Goal: Information Seeking & Learning: Learn about a topic

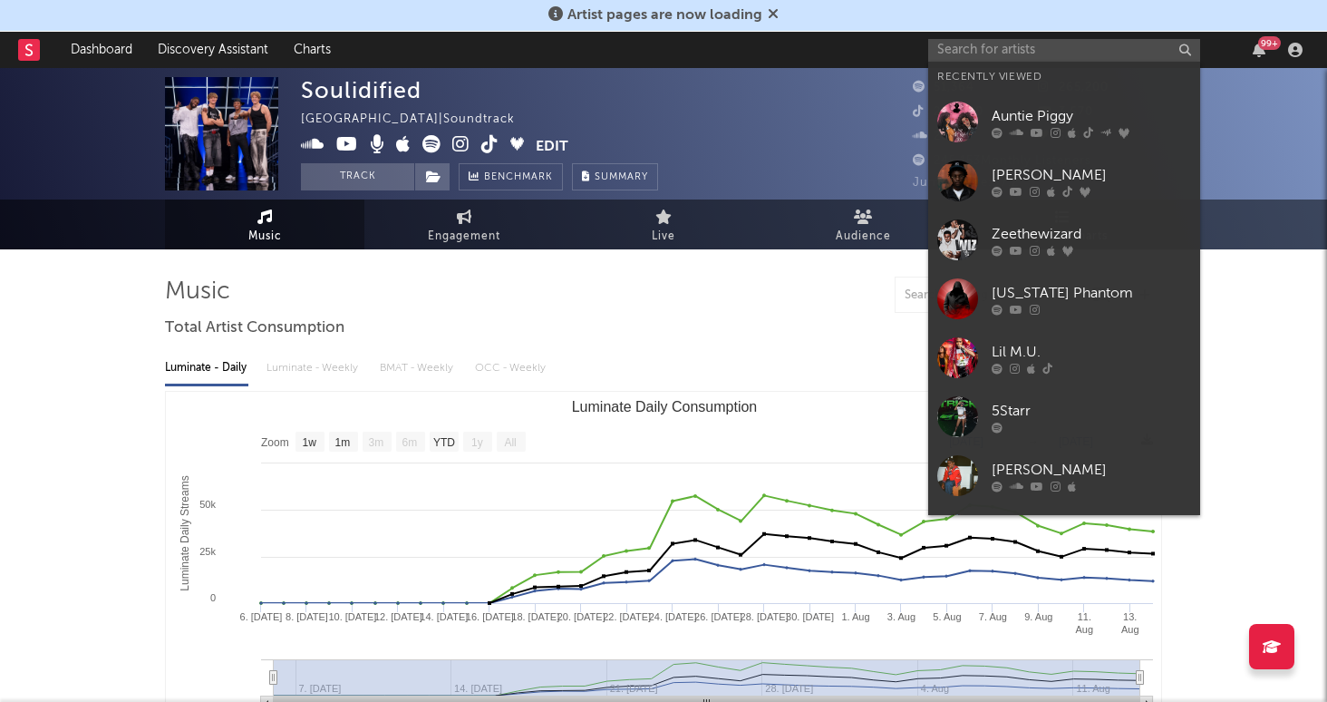
select select "1w"
click at [777, 120] on div "Soulidified [GEOGRAPHIC_DATA] | Soundtrack Edit Track Benchmark Summary" at bounding box center [595, 133] width 589 height 113
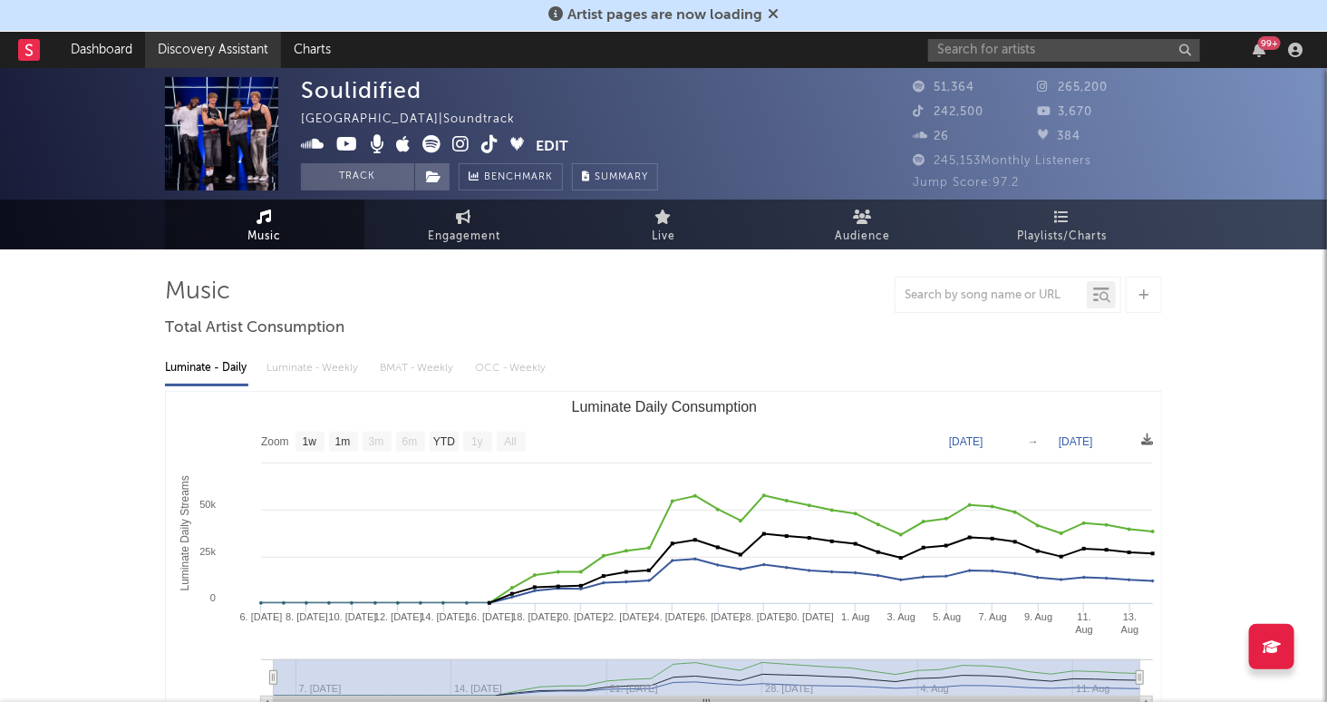
click at [189, 55] on link "Discovery Assistant" at bounding box center [213, 50] width 136 height 36
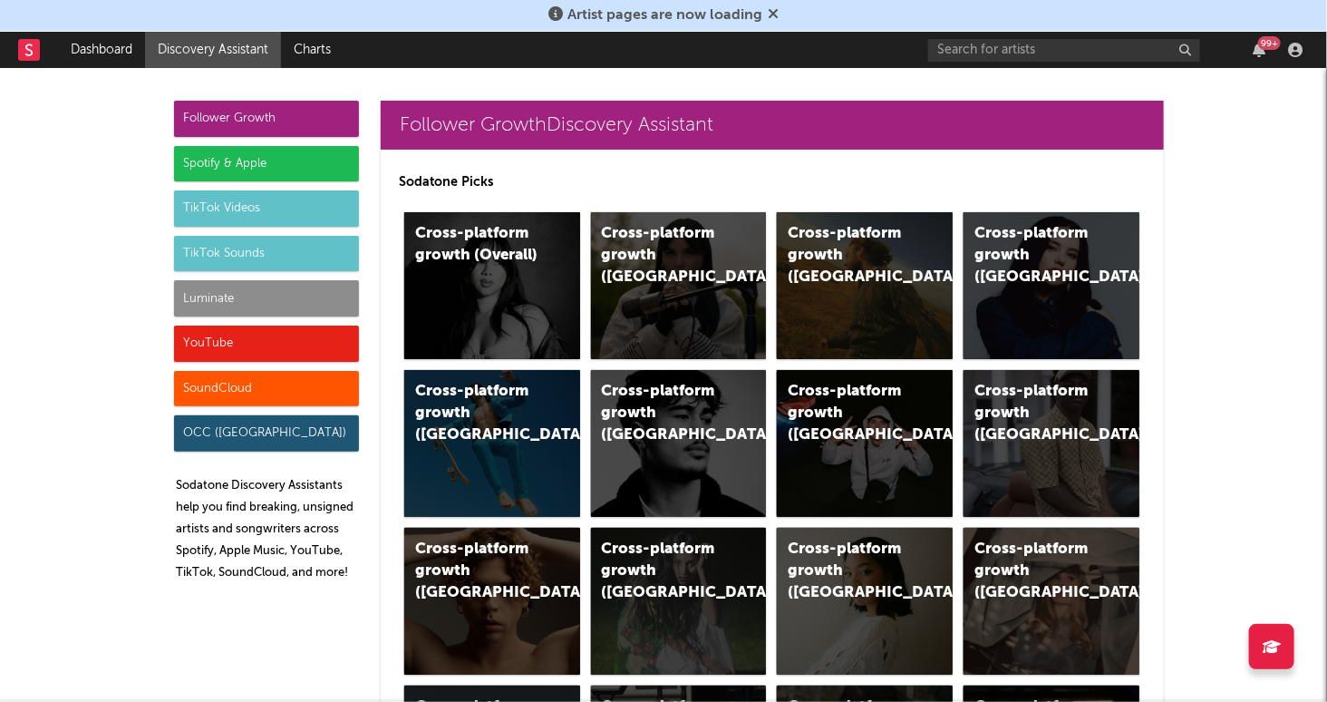
click at [255, 159] on div "Spotify & Apple" at bounding box center [266, 164] width 185 height 36
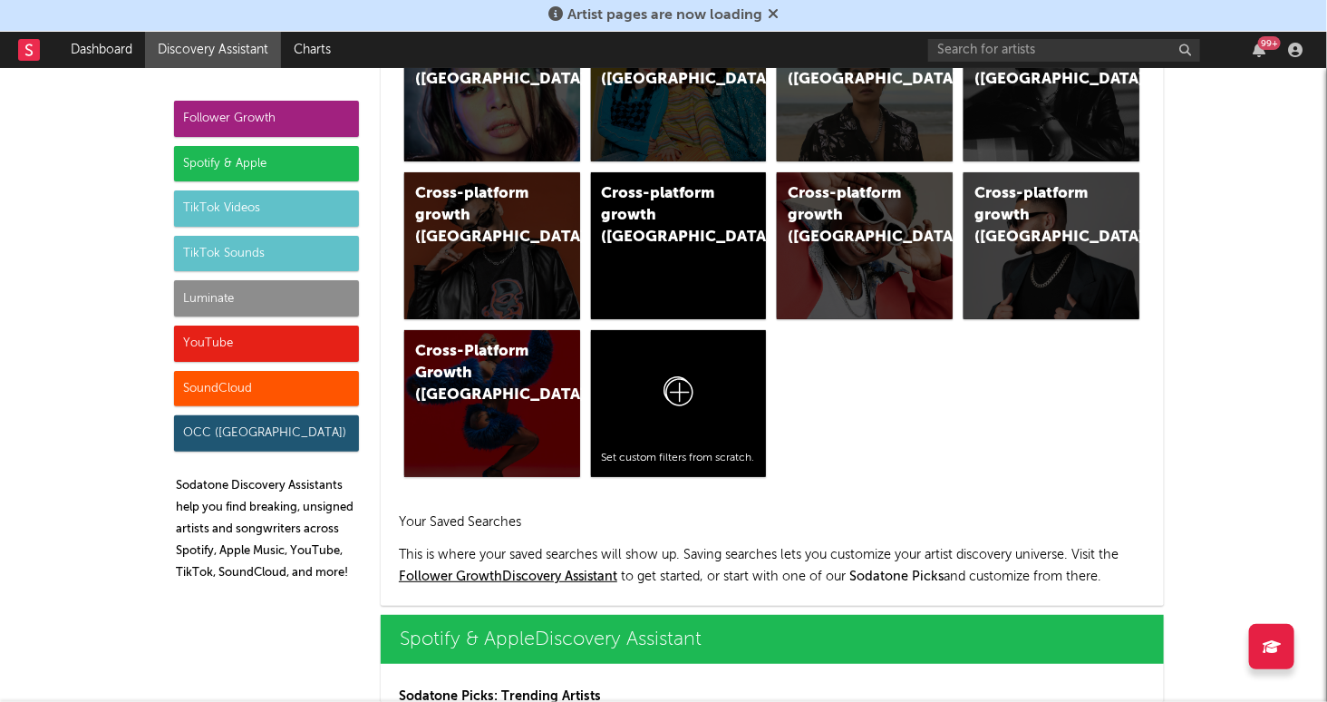
scroll to position [1811, 0]
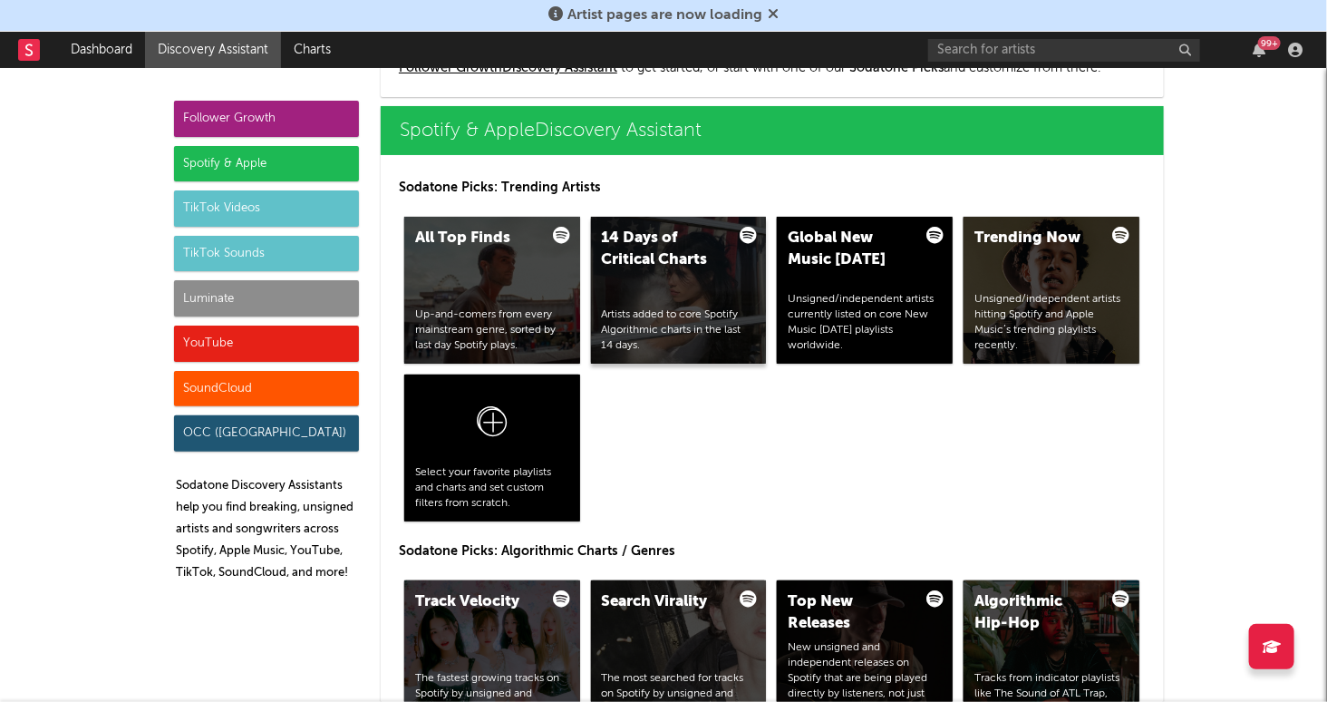
click at [667, 302] on div "14 Days of Critical Charts Artists added to core Spotify Algorithmic charts in …" at bounding box center [679, 290] width 176 height 147
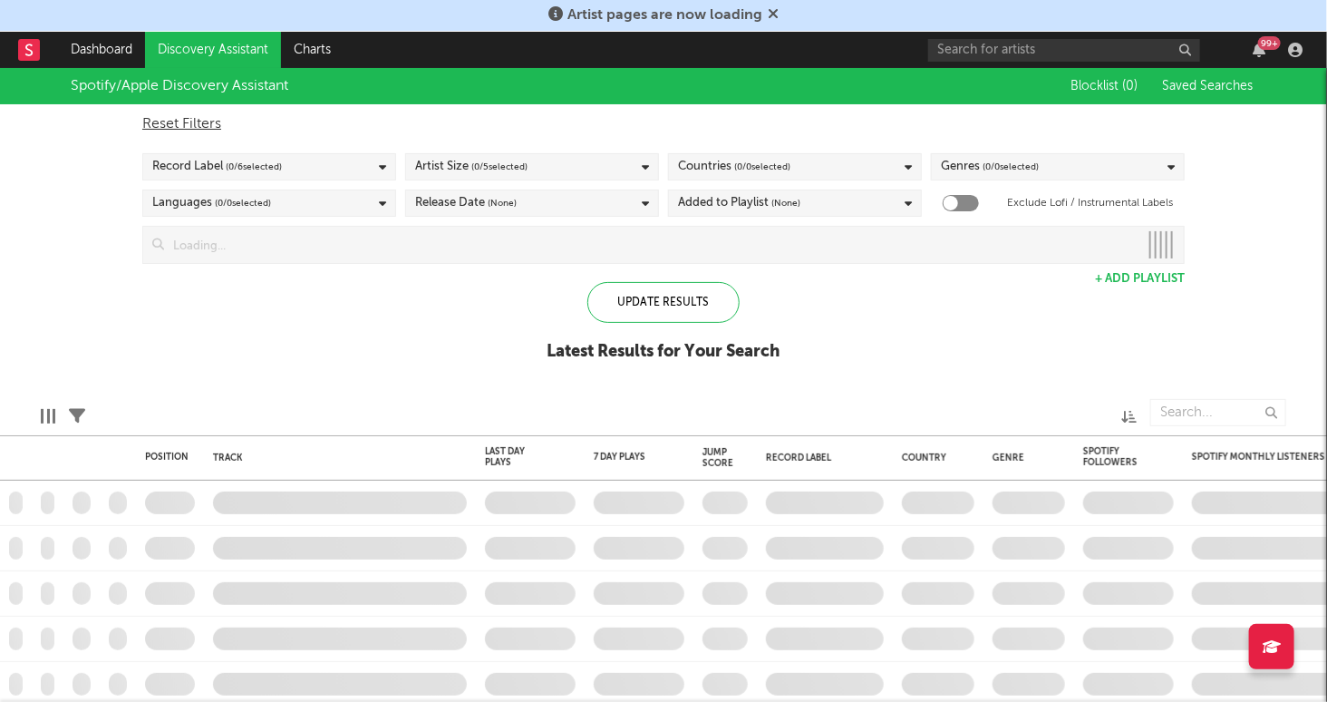
checkbox input "true"
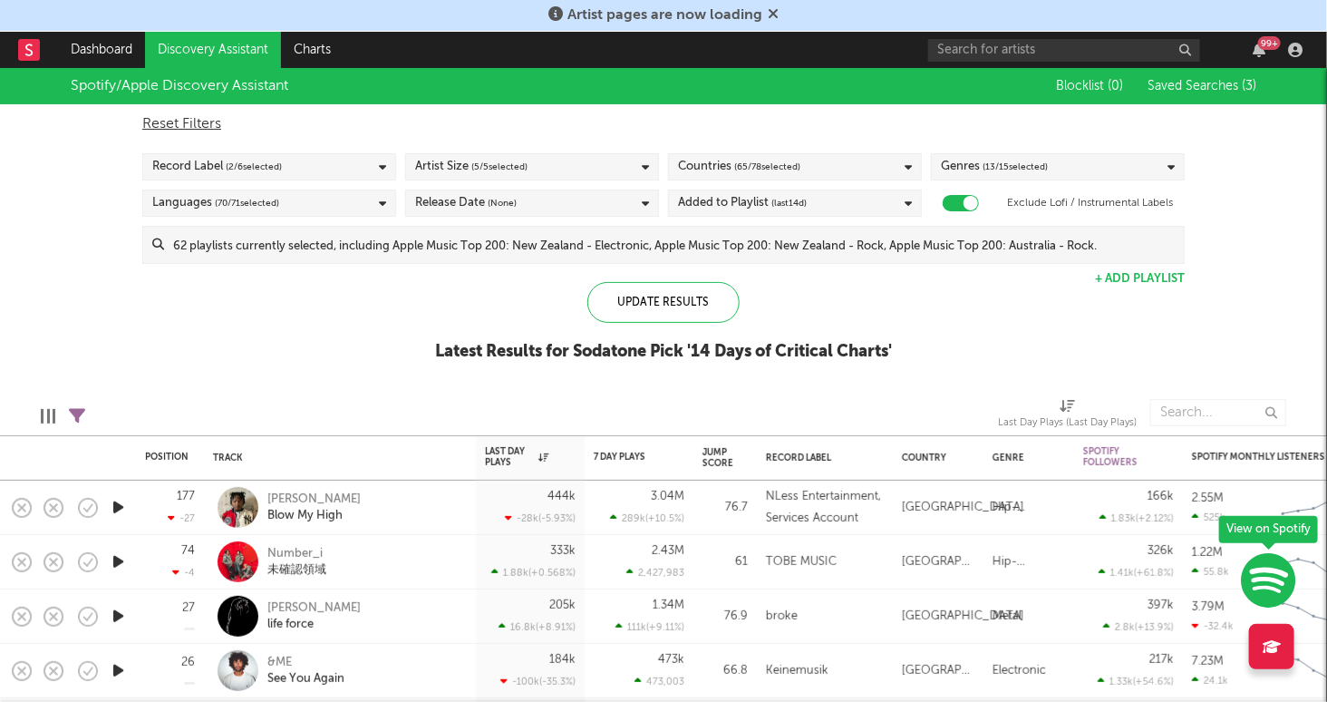
click at [913, 163] on div "Countries ( 65 / 78 selected)" at bounding box center [795, 166] width 254 height 27
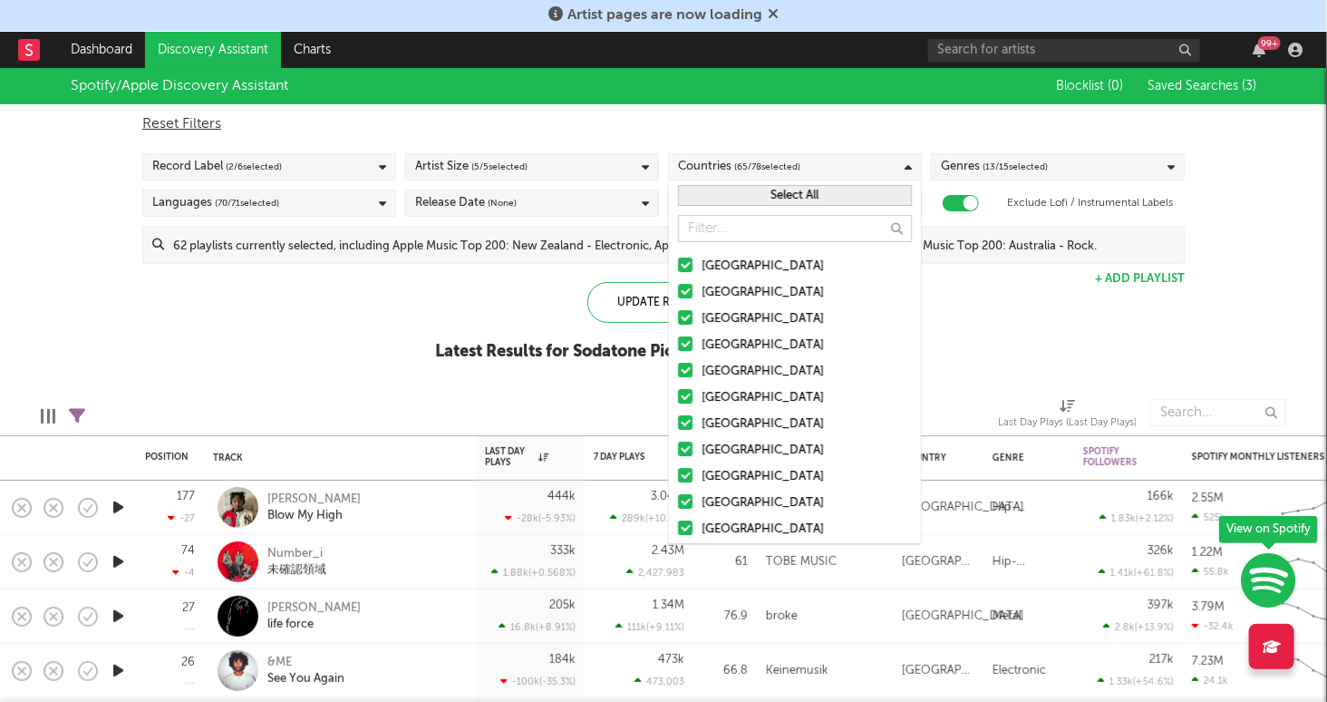
click at [797, 193] on button "Select All" at bounding box center [795, 195] width 234 height 21
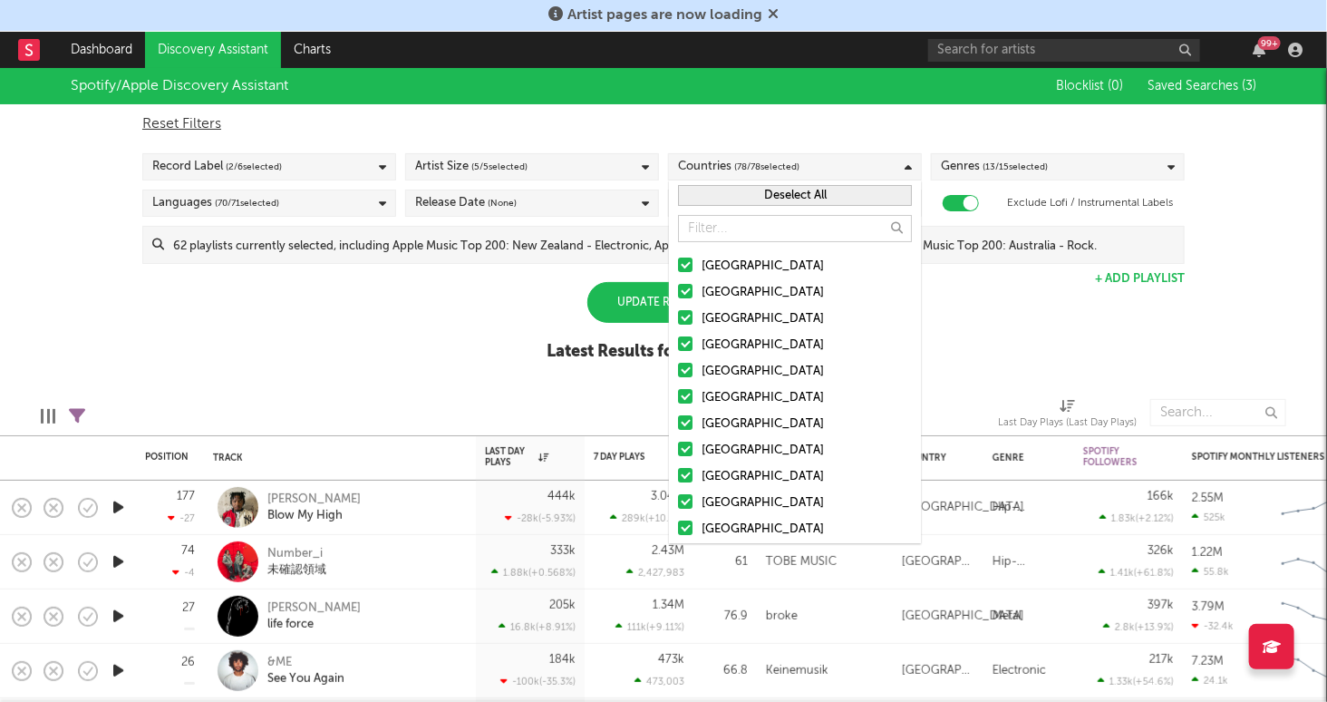
click at [796, 193] on button "Deselect All" at bounding box center [795, 195] width 234 height 21
click at [690, 261] on div at bounding box center [685, 265] width 15 height 15
click at [678, 261] on input "[GEOGRAPHIC_DATA]" at bounding box center [678, 267] width 0 height 22
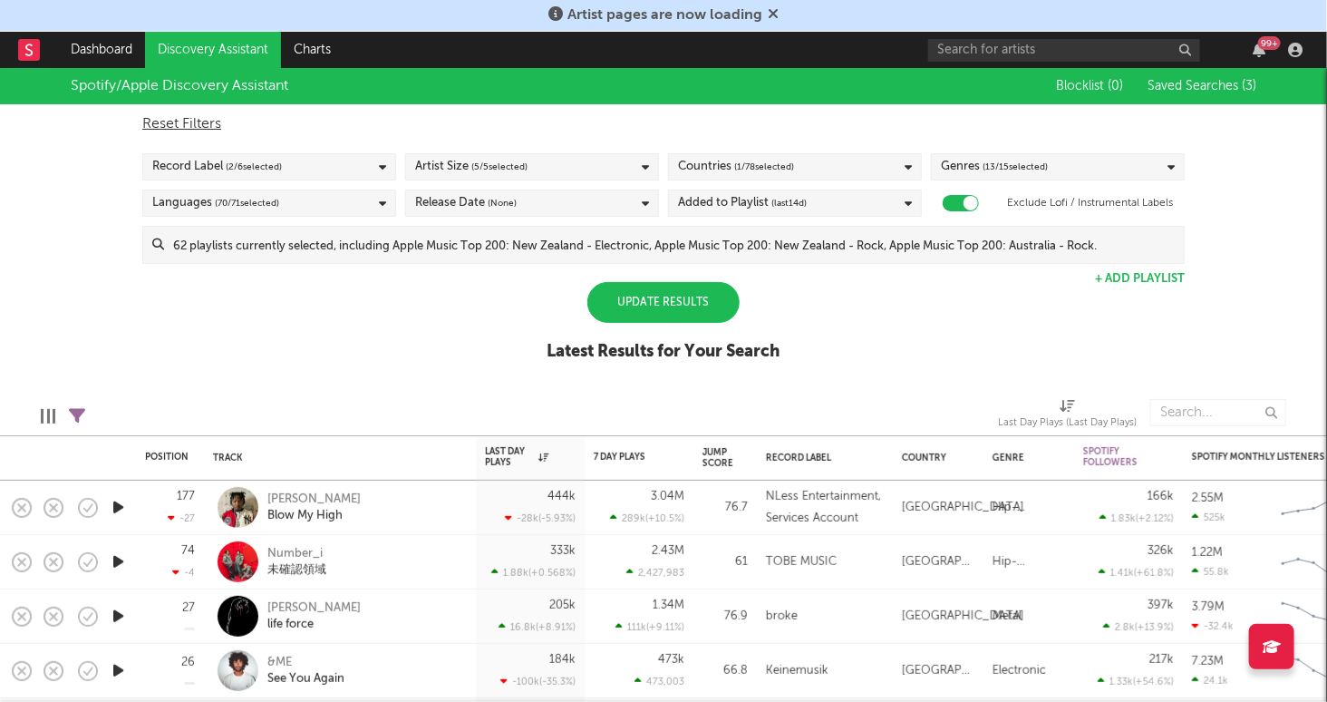
click at [639, 299] on div "Update Results" at bounding box center [664, 302] width 152 height 41
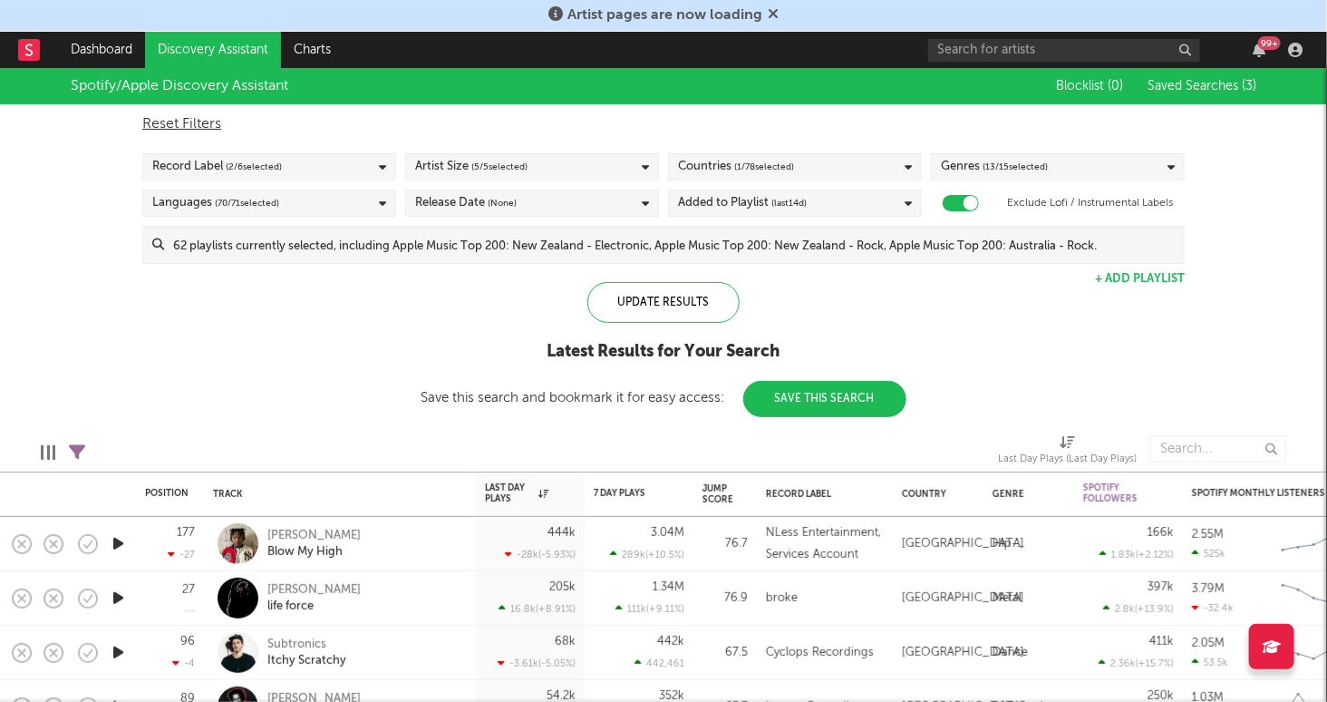
click at [1097, 166] on div "Genres ( 13 / 15 selected)" at bounding box center [1058, 166] width 254 height 27
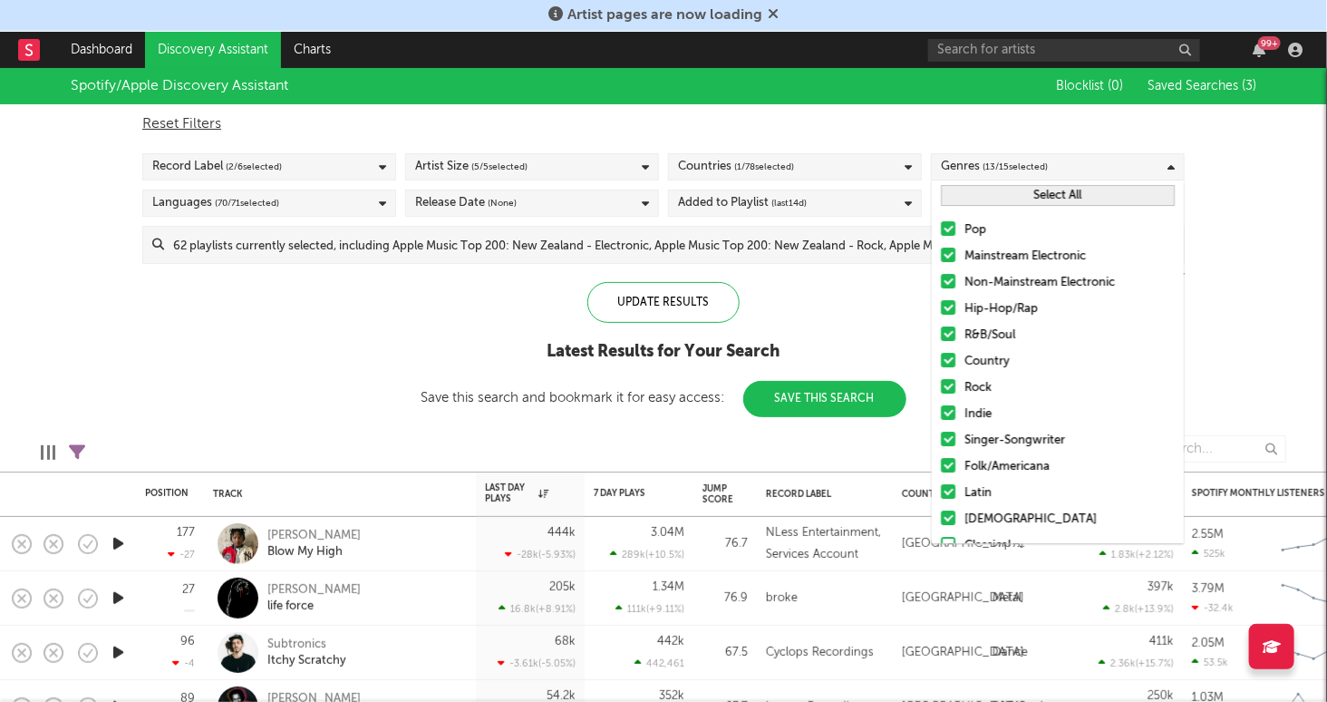
click at [1006, 194] on button "Select All" at bounding box center [1058, 195] width 234 height 21
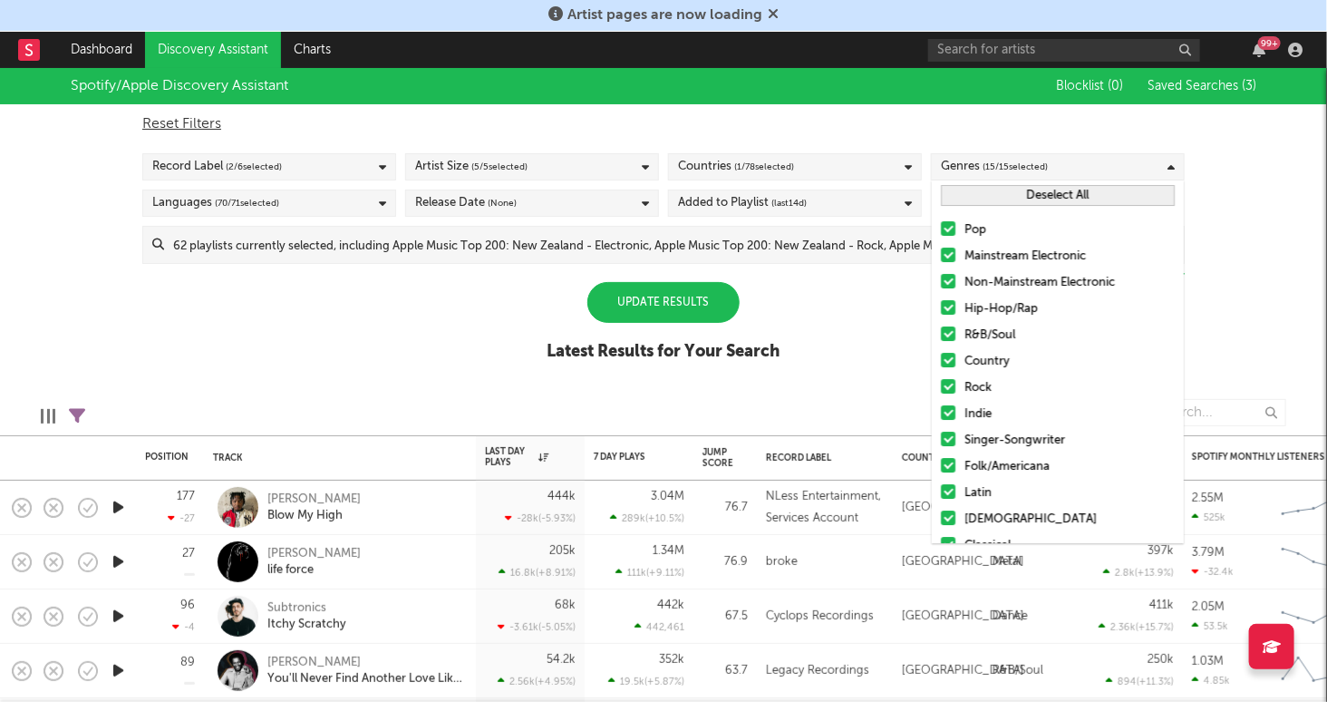
click at [1006, 194] on button "Deselect All" at bounding box center [1058, 195] width 234 height 21
click at [952, 306] on div at bounding box center [948, 307] width 15 height 15
click at [941, 306] on input "Hip-Hop/Rap" at bounding box center [941, 309] width 0 height 22
click at [952, 326] on div at bounding box center [948, 333] width 15 height 15
click at [941, 326] on input "R&B/Soul" at bounding box center [941, 336] width 0 height 22
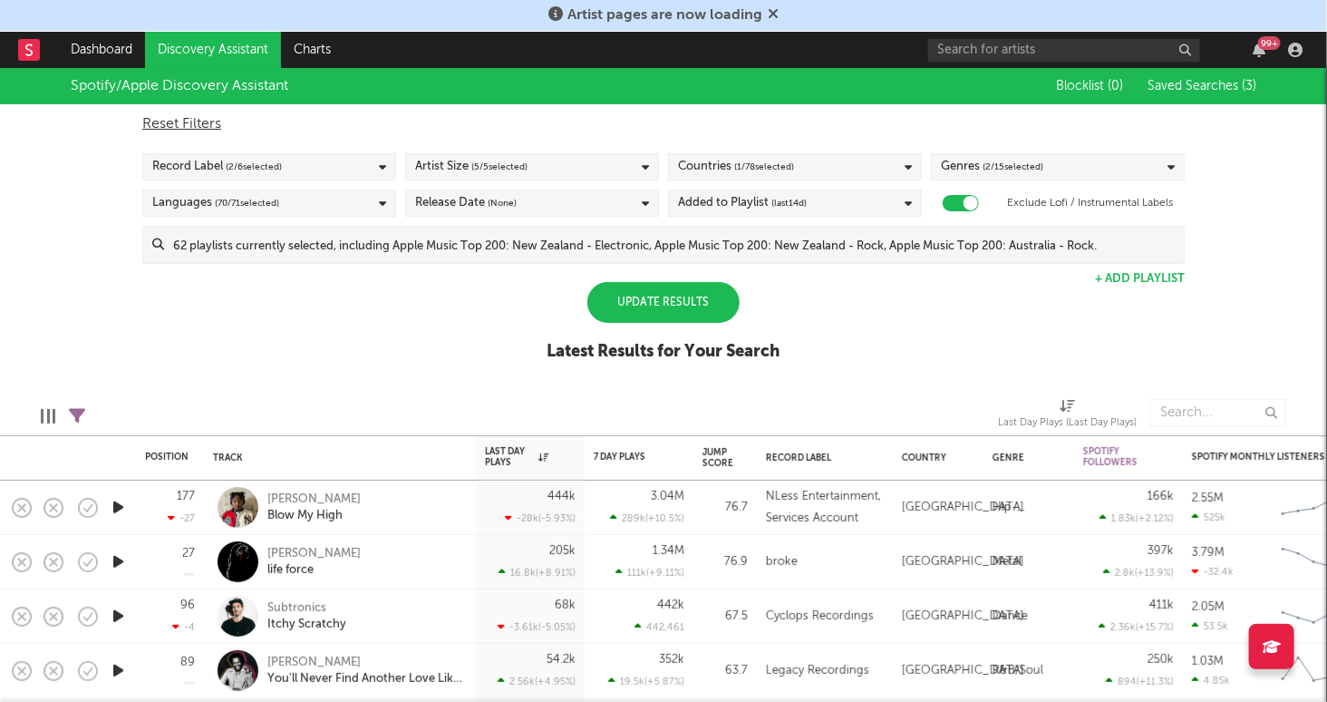
click at [689, 306] on div "Update Results" at bounding box center [664, 302] width 152 height 41
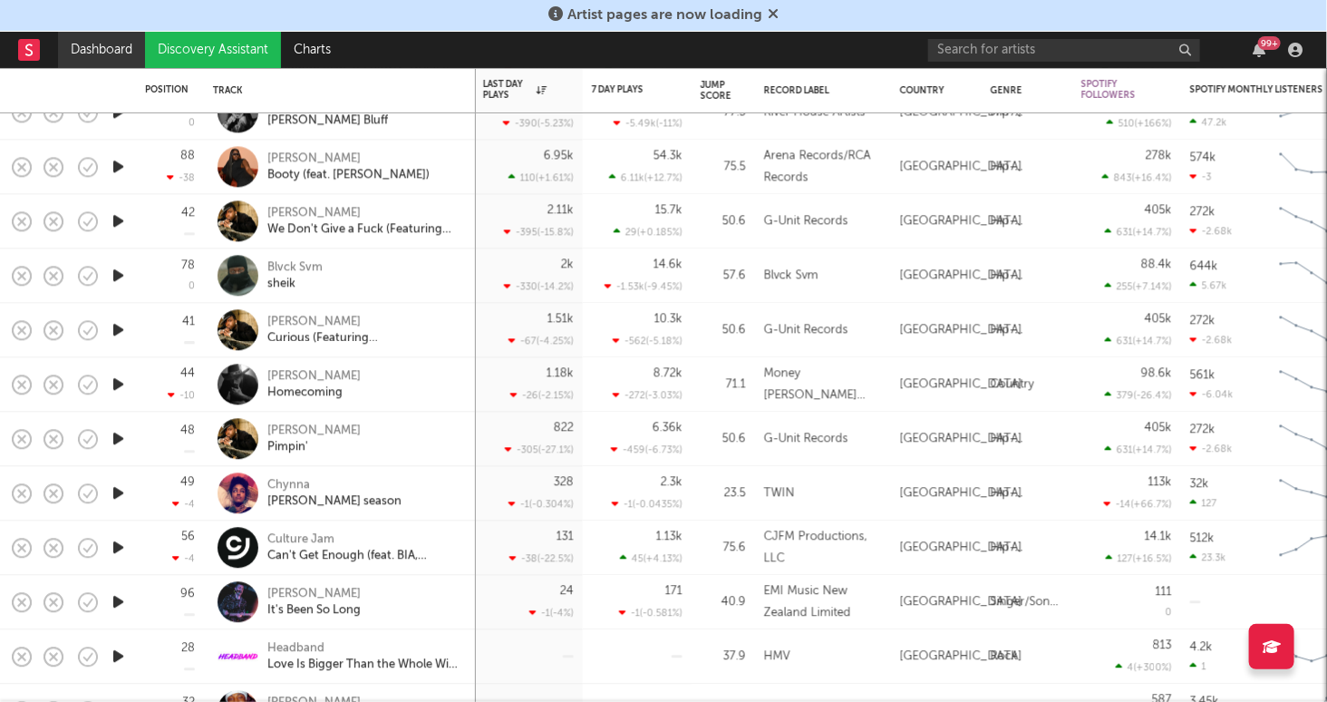
click at [111, 45] on link "Dashboard" at bounding box center [101, 50] width 87 height 36
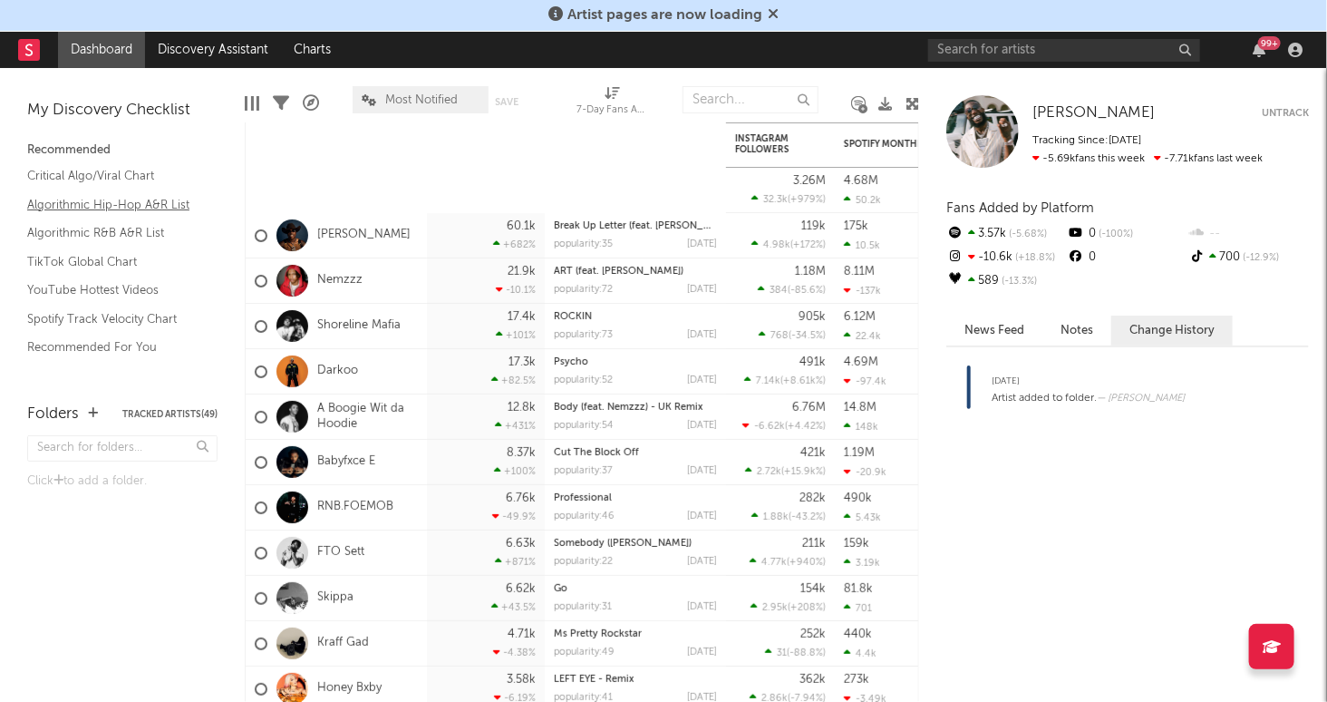
click at [121, 199] on link "Algorithmic Hip-Hop A&R List" at bounding box center [113, 205] width 172 height 20
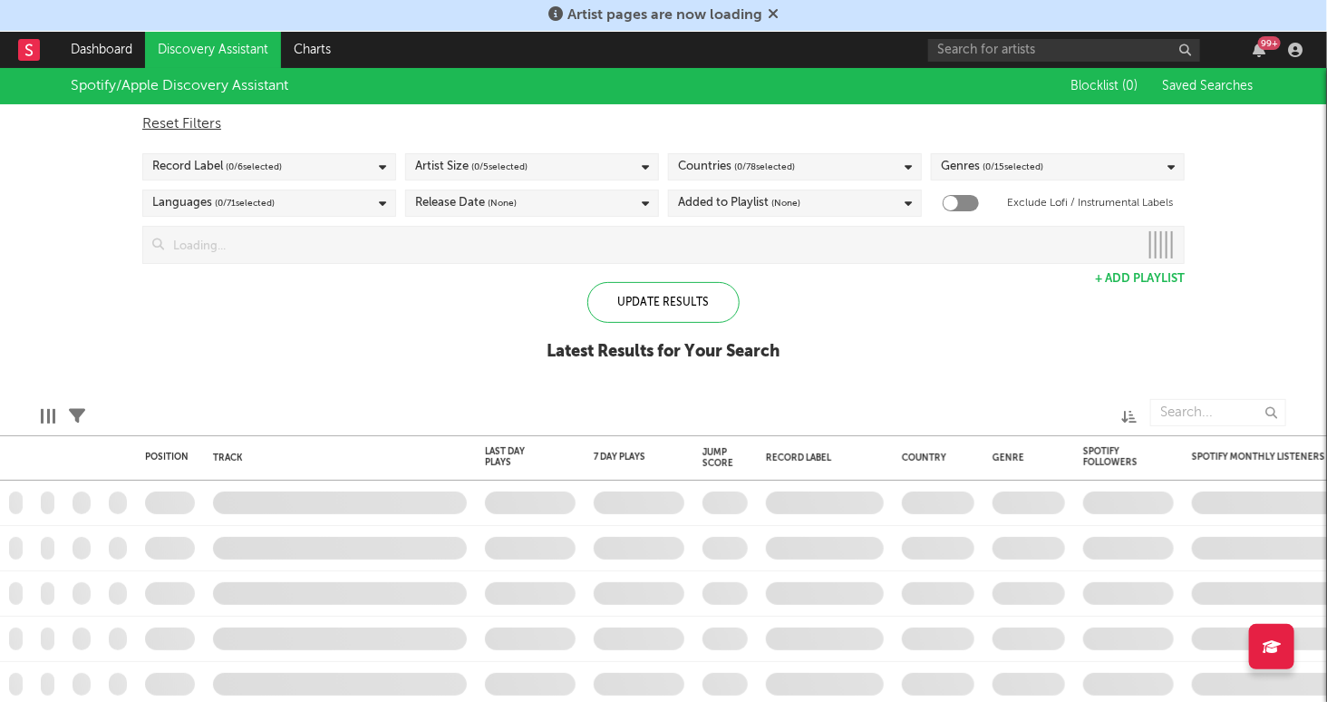
checkbox input "true"
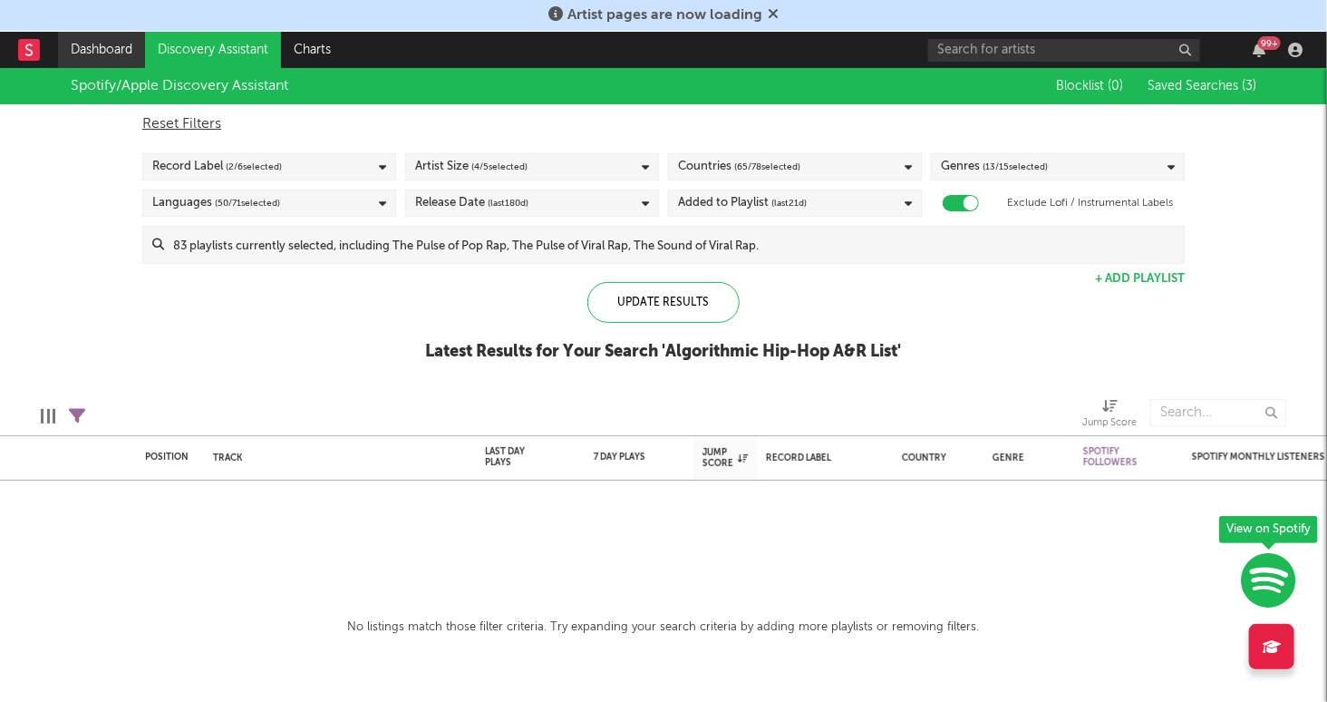
click at [92, 48] on link "Dashboard" at bounding box center [101, 50] width 87 height 36
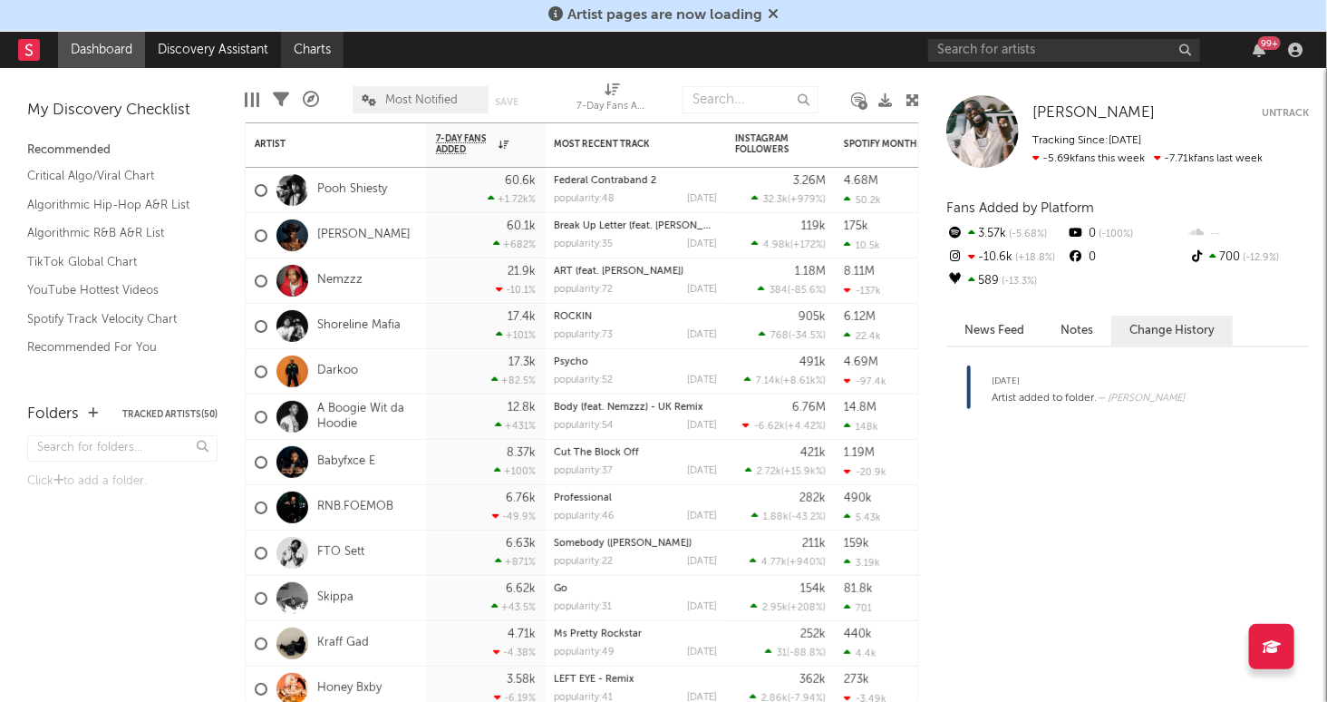
click at [331, 48] on link "Charts" at bounding box center [312, 50] width 63 height 36
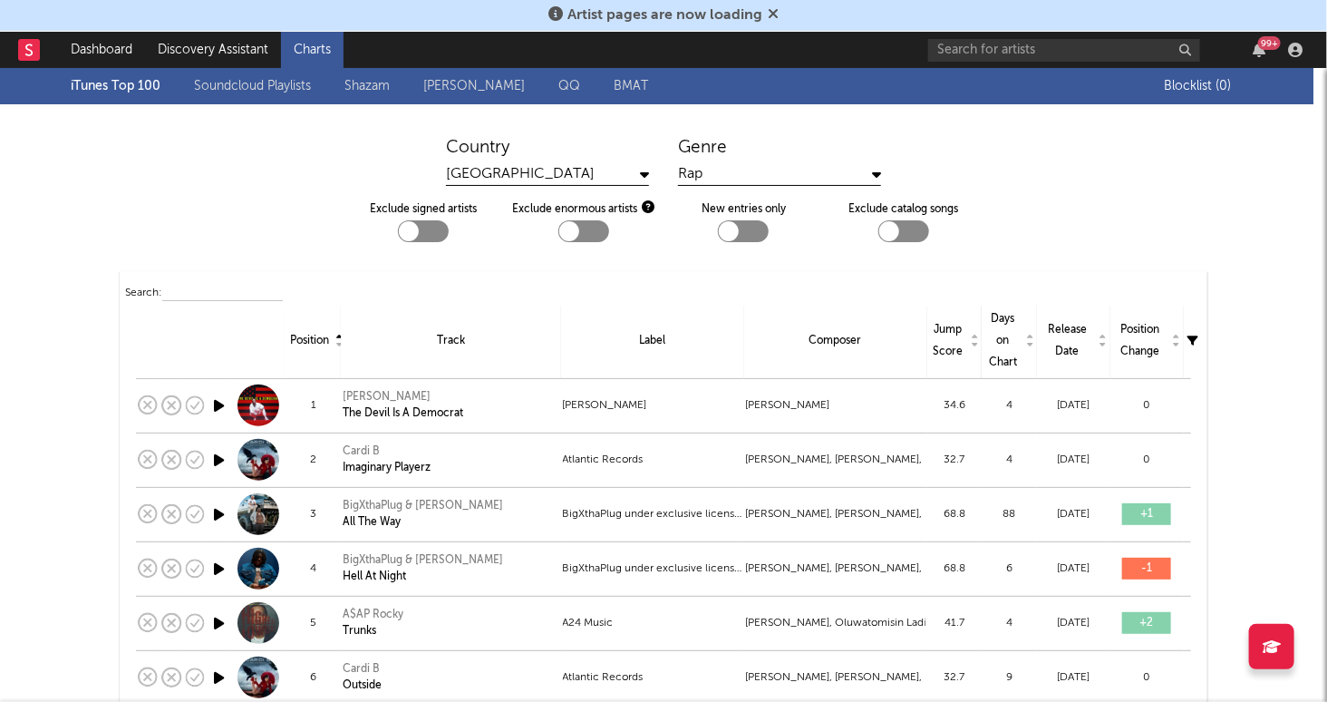
click at [386, 83] on link "Shazam" at bounding box center [367, 86] width 45 height 22
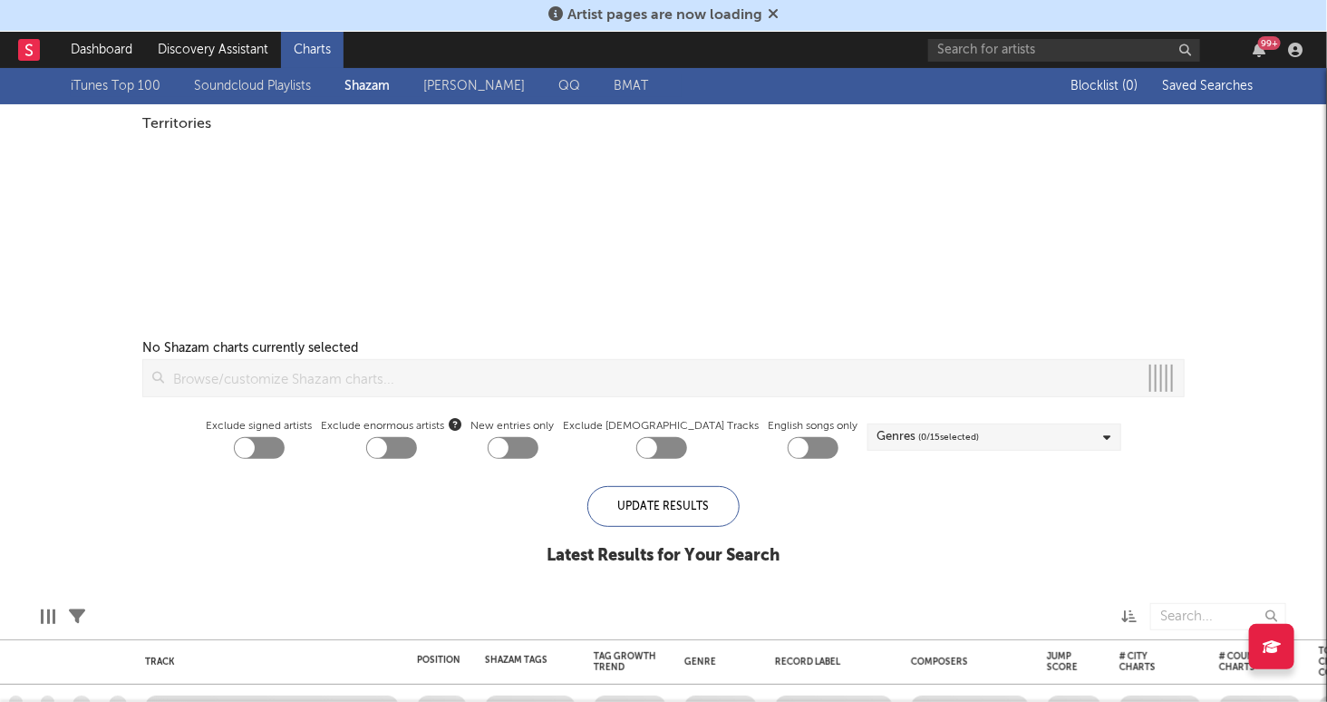
checkbox input "true"
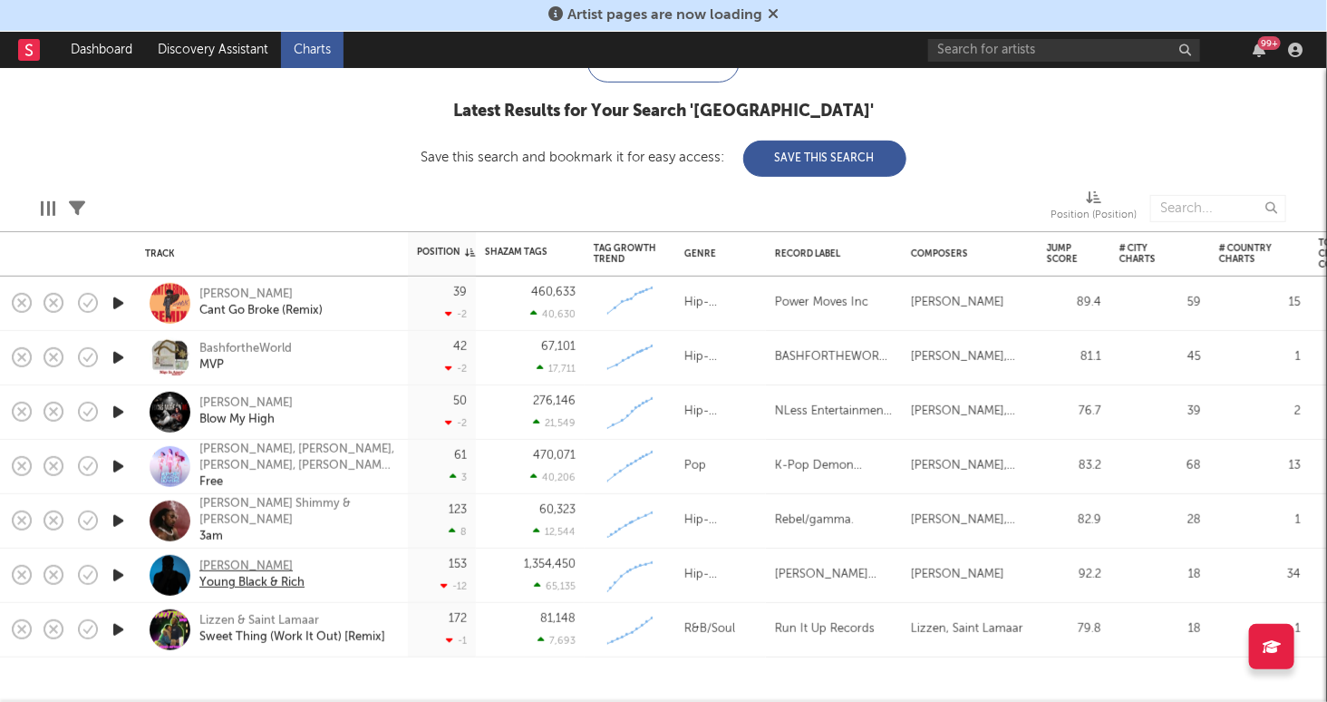
click at [238, 564] on div "Melly Mike" at bounding box center [251, 567] width 105 height 16
click at [320, 56] on link "Charts" at bounding box center [312, 50] width 63 height 36
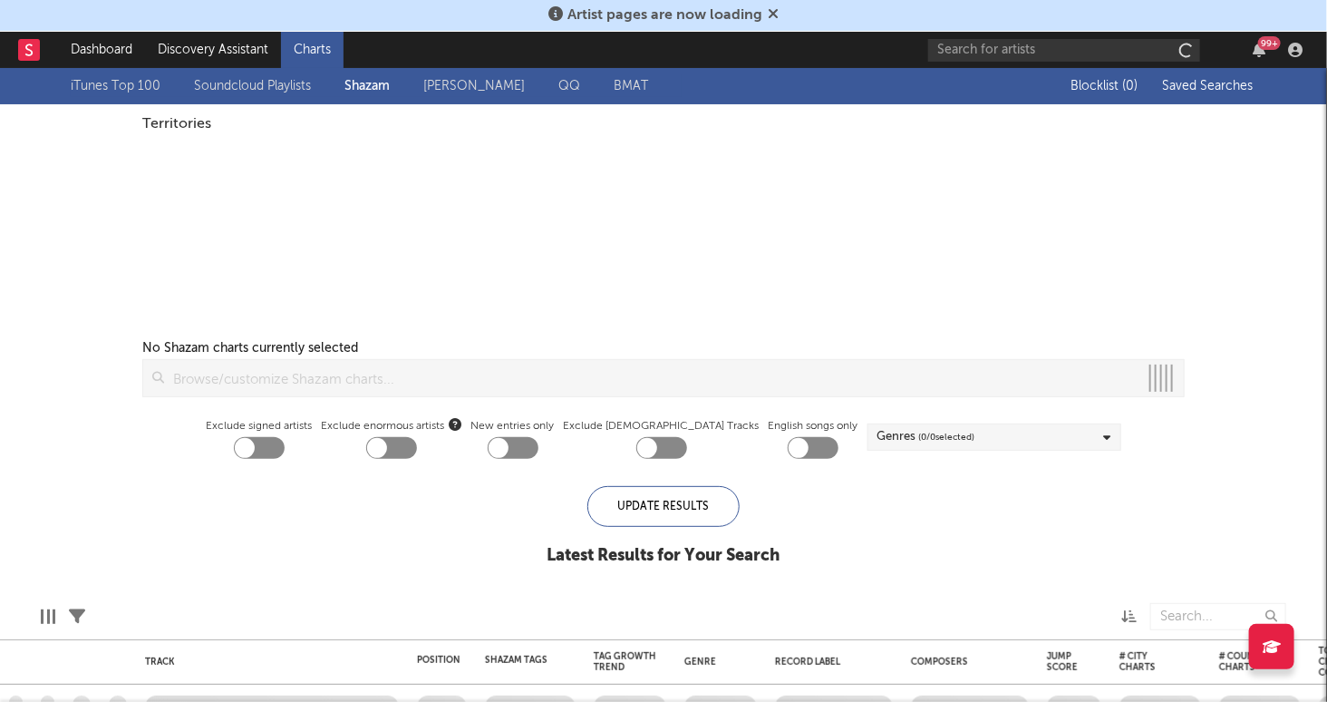
checkbox input "true"
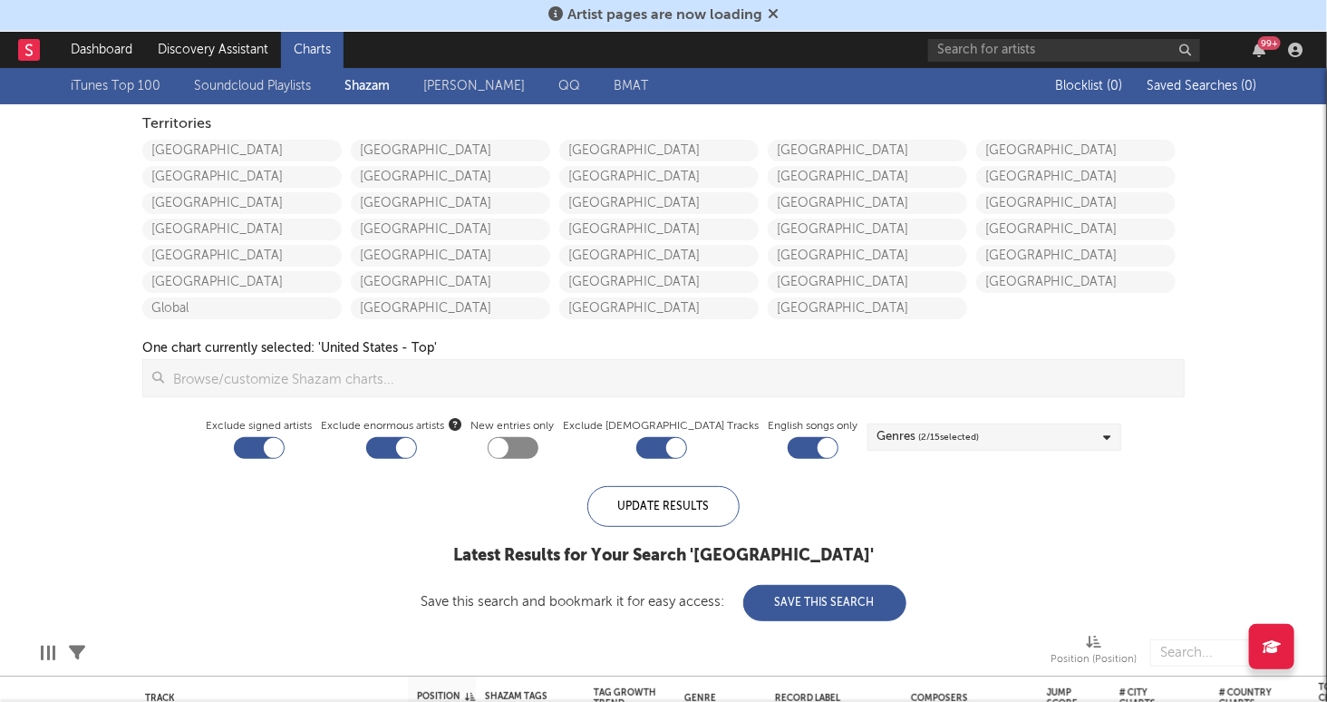
click at [509, 442] on div at bounding box center [499, 448] width 20 height 20
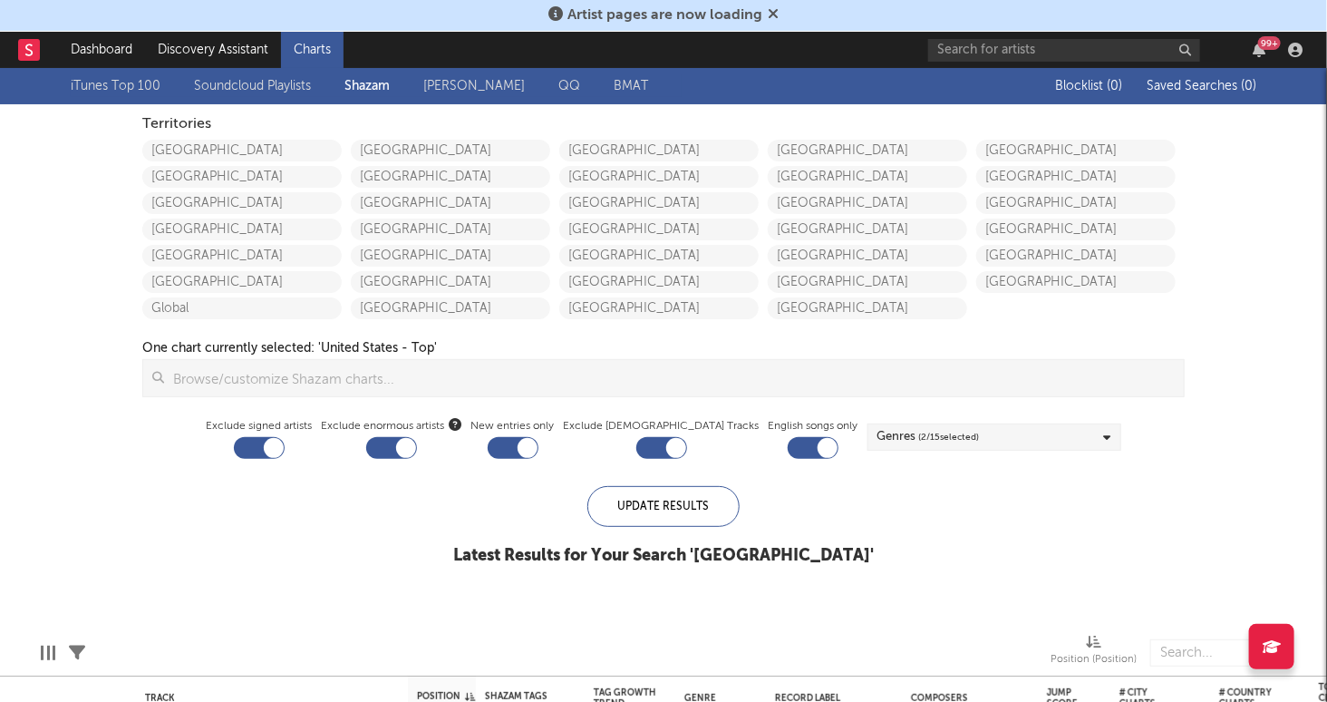
checkbox input "true"
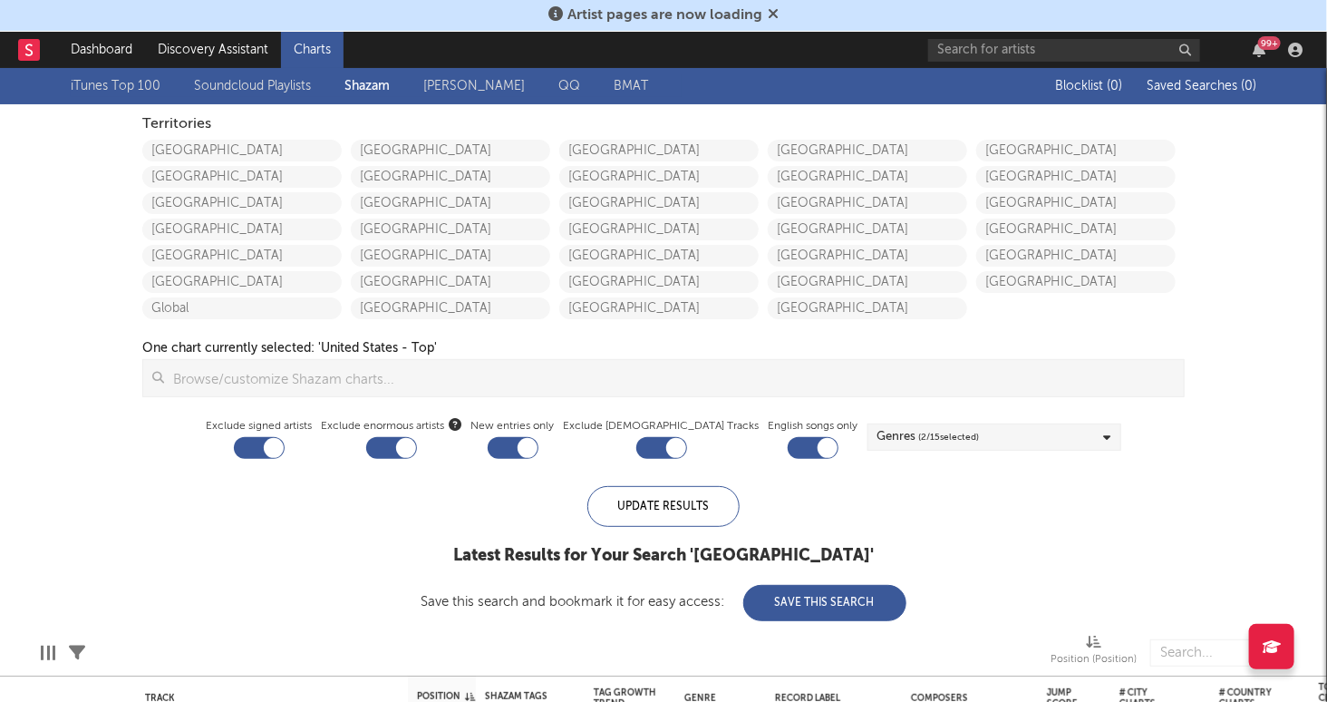
click at [285, 444] on div at bounding box center [259, 448] width 51 height 22
checkbox input "false"
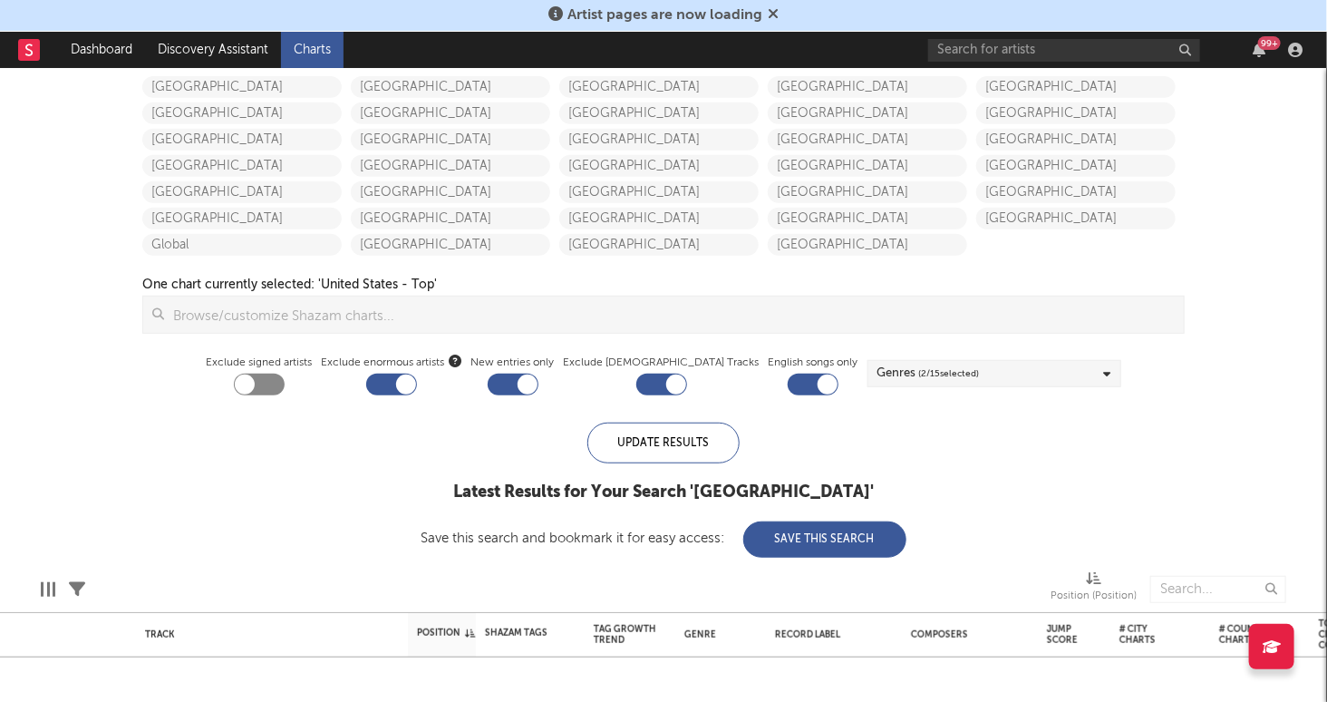
click at [678, 373] on label "Exclude 5+ Year Old Tracks" at bounding box center [662, 363] width 196 height 22
click at [675, 388] on div at bounding box center [676, 384] width 20 height 20
click at [658, 376] on div at bounding box center [662, 385] width 51 height 22
checkbox input "true"
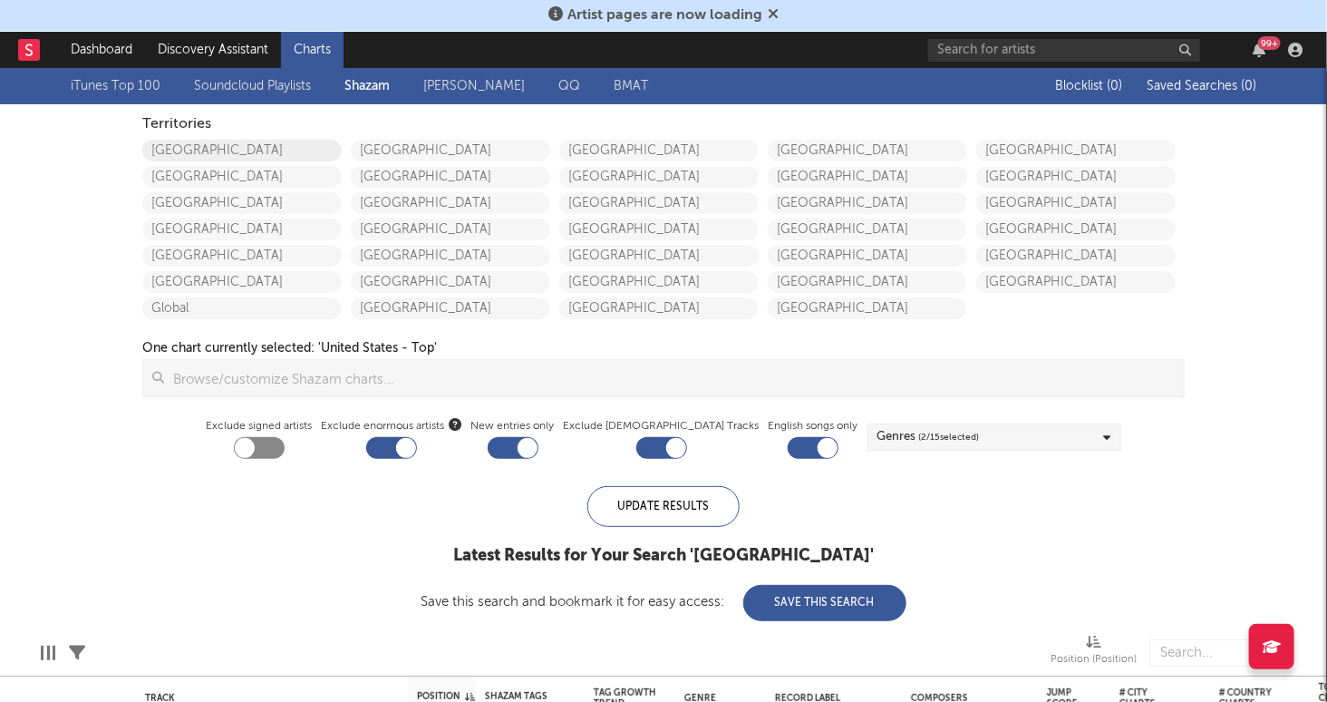
click at [220, 146] on link "[GEOGRAPHIC_DATA]" at bounding box center [241, 151] width 199 height 22
checkbox input "true"
checkbox input "false"
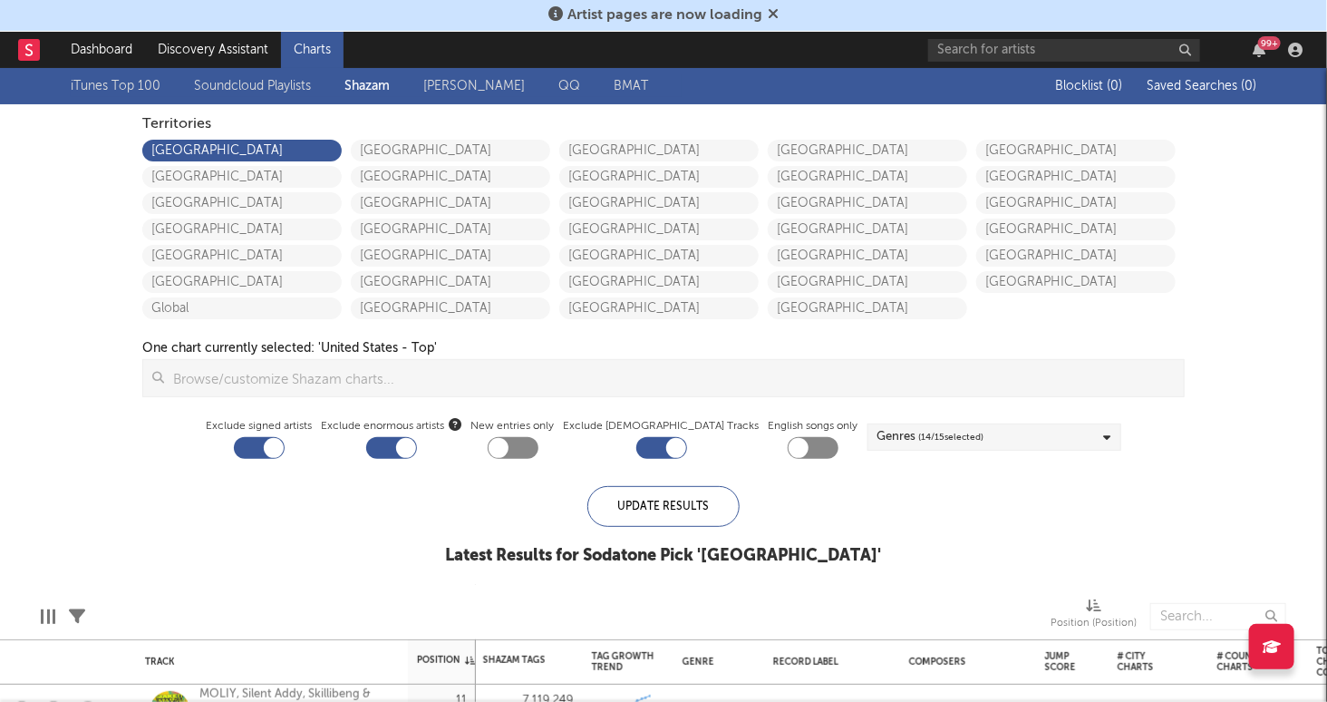
click at [112, 84] on link "iTunes Top 100" at bounding box center [116, 86] width 90 height 22
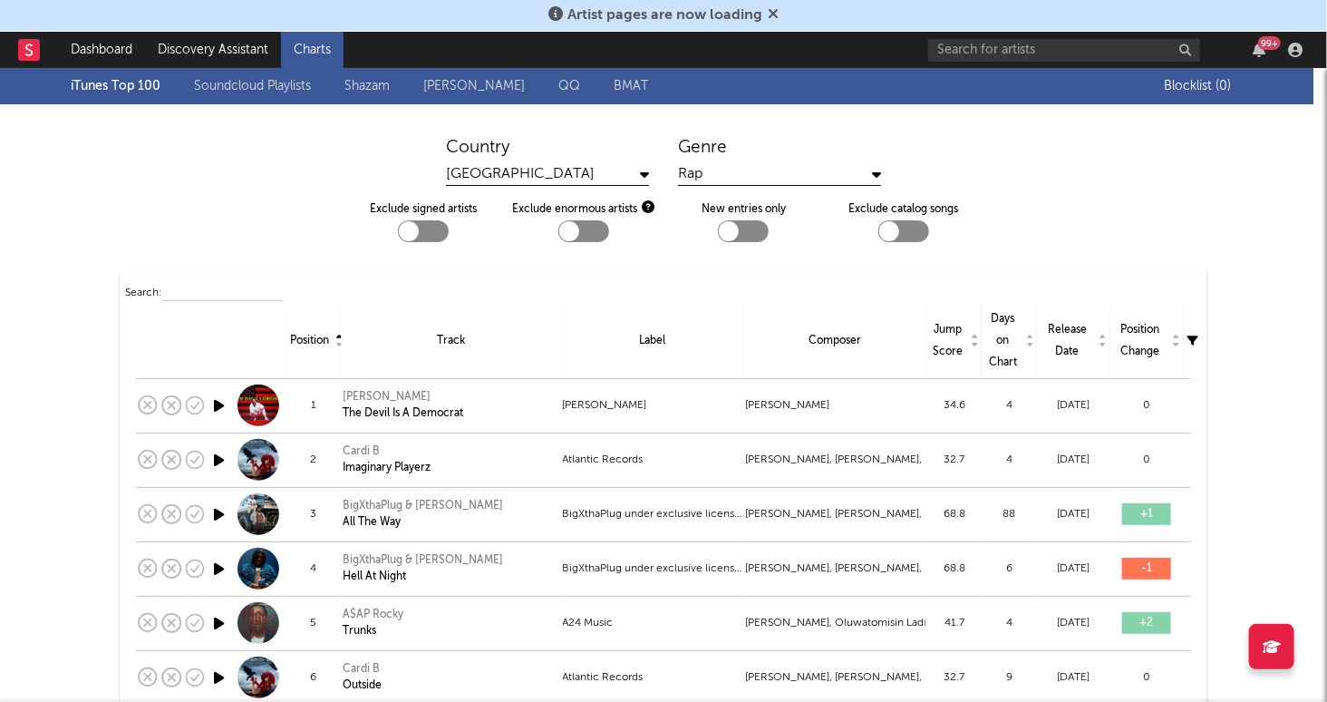
click at [799, 173] on div "Rap" at bounding box center [779, 174] width 203 height 23
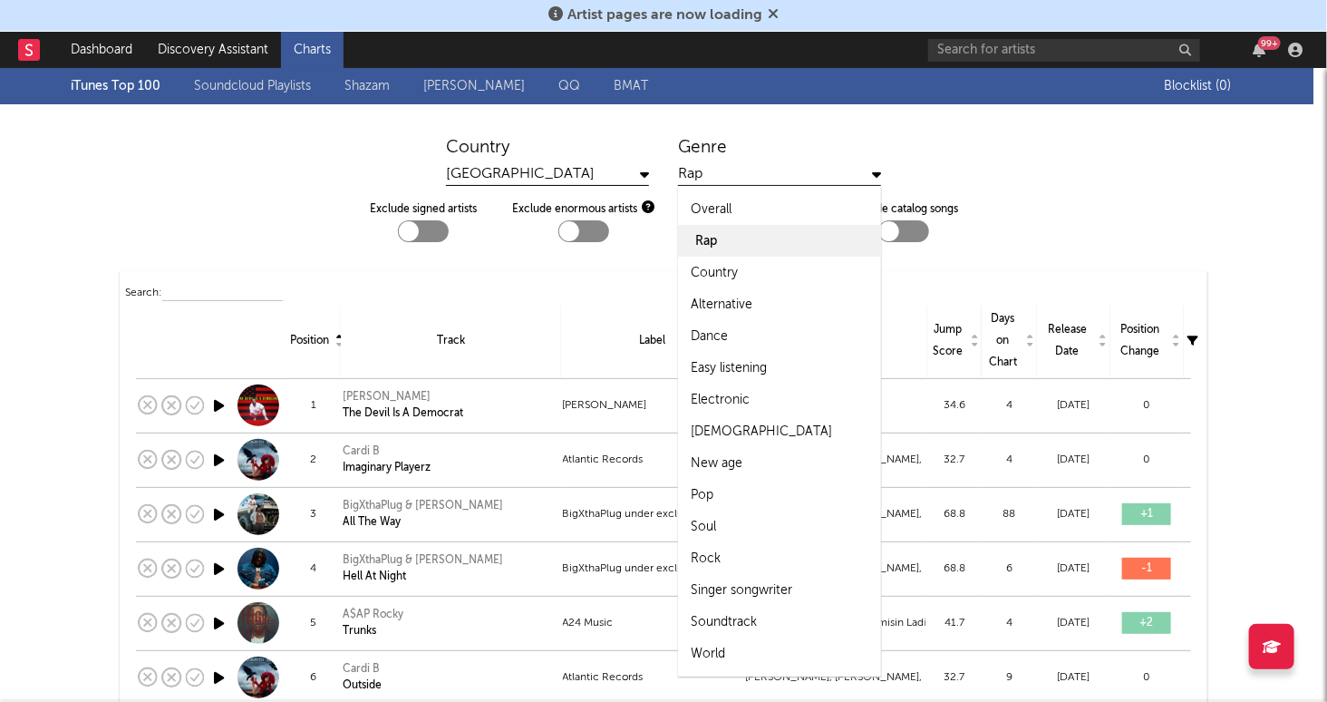
click at [776, 233] on div "Rap" at bounding box center [779, 241] width 203 height 32
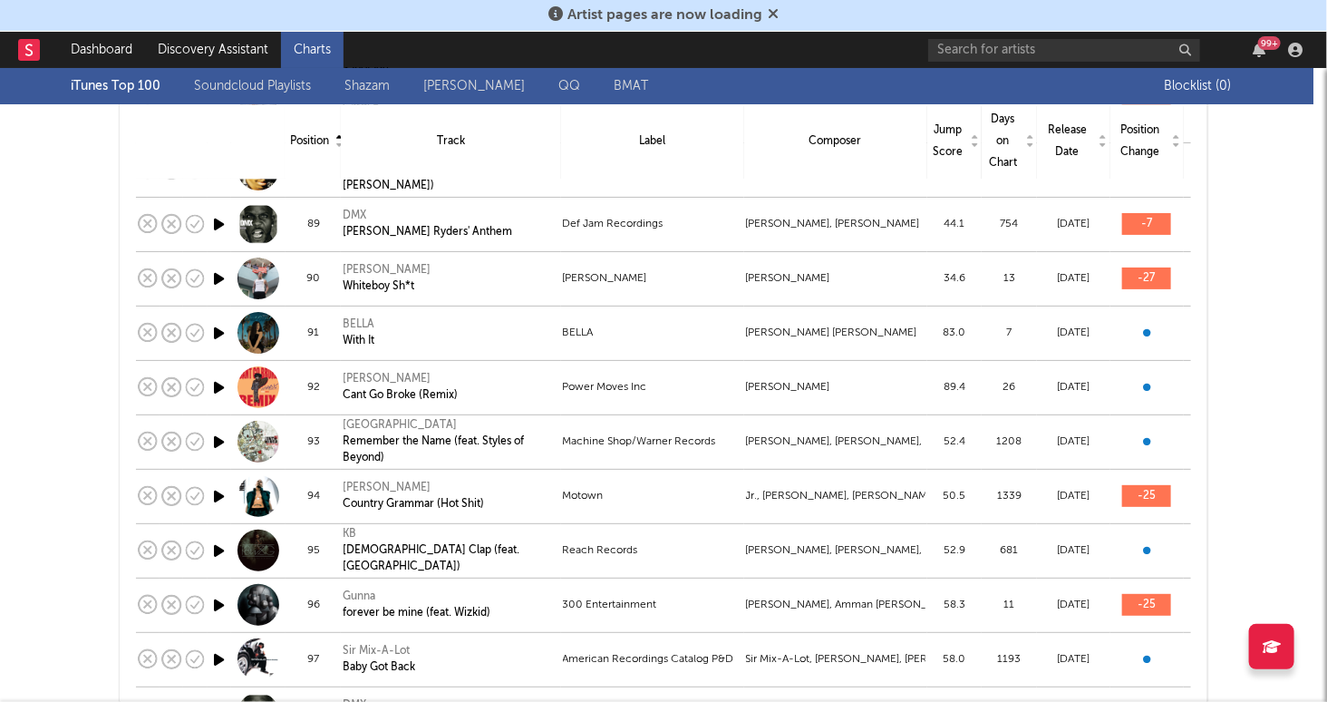
scroll to position [4974, 0]
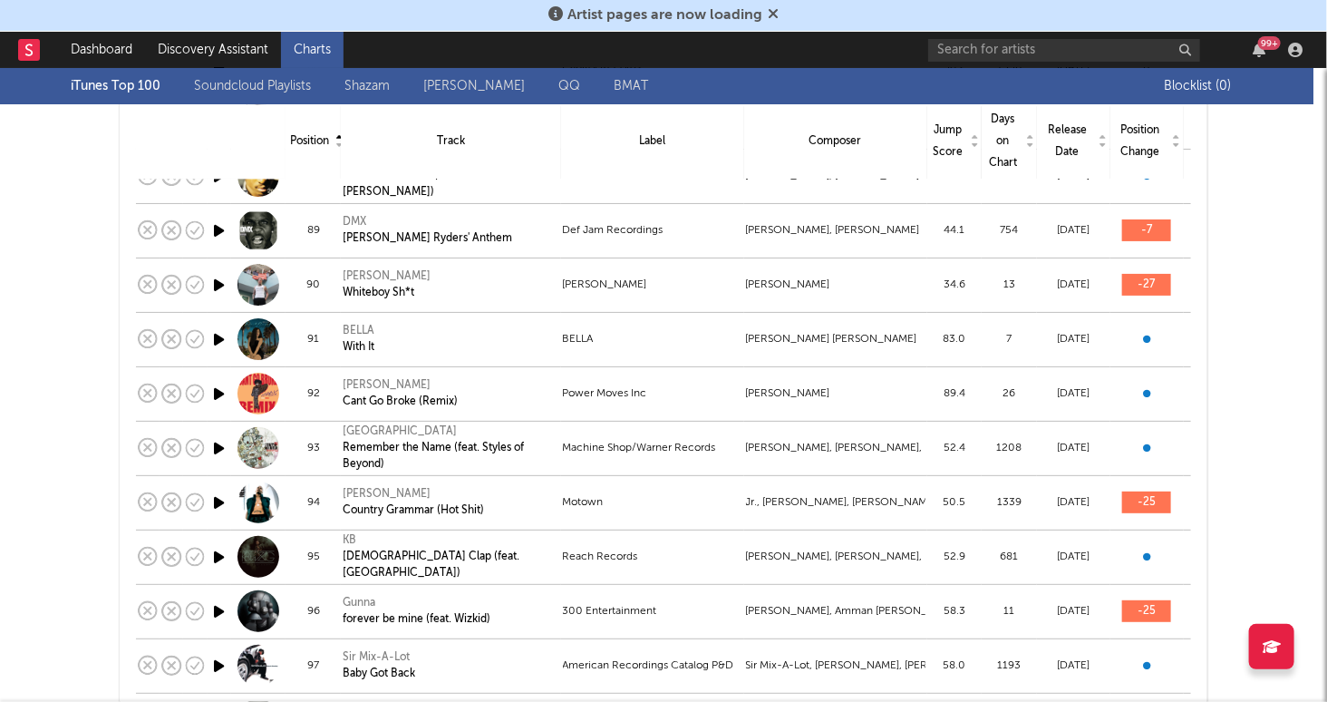
click at [272, 87] on link "Soundcloud Playlists" at bounding box center [252, 86] width 117 height 22
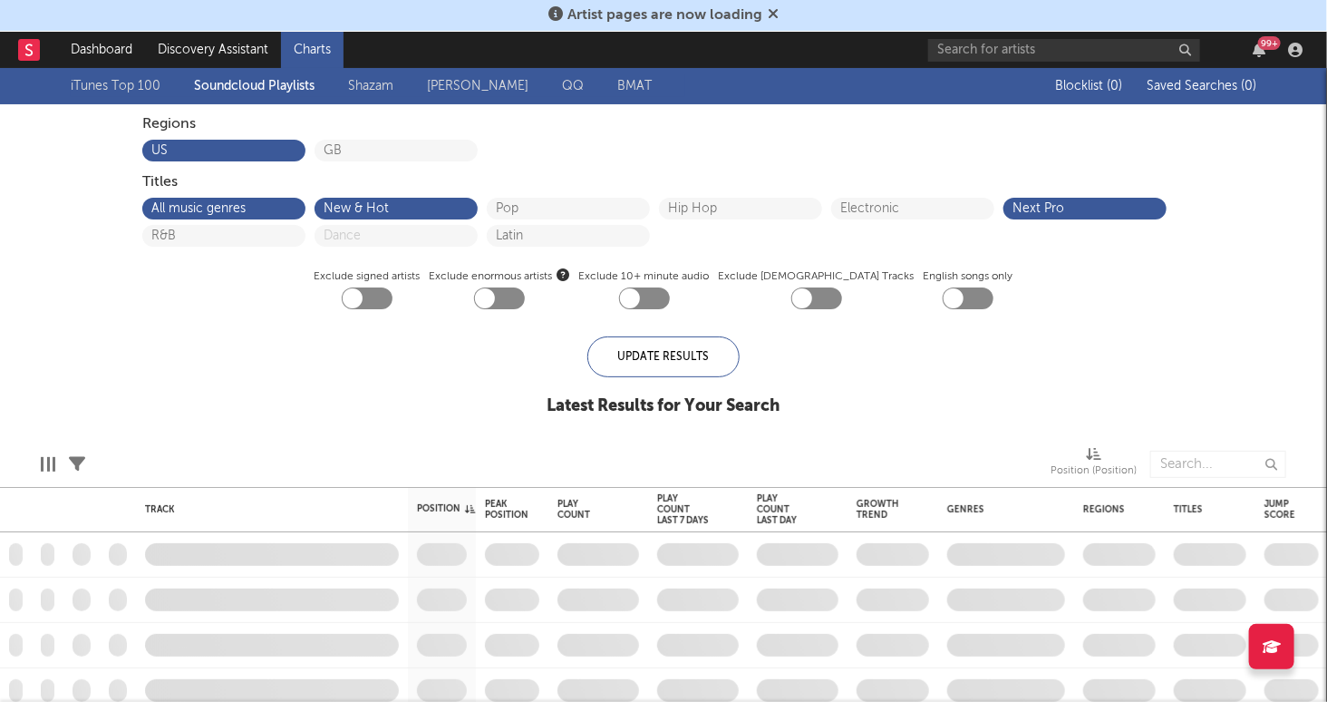
click at [380, 93] on link "Shazam" at bounding box center [370, 86] width 45 height 22
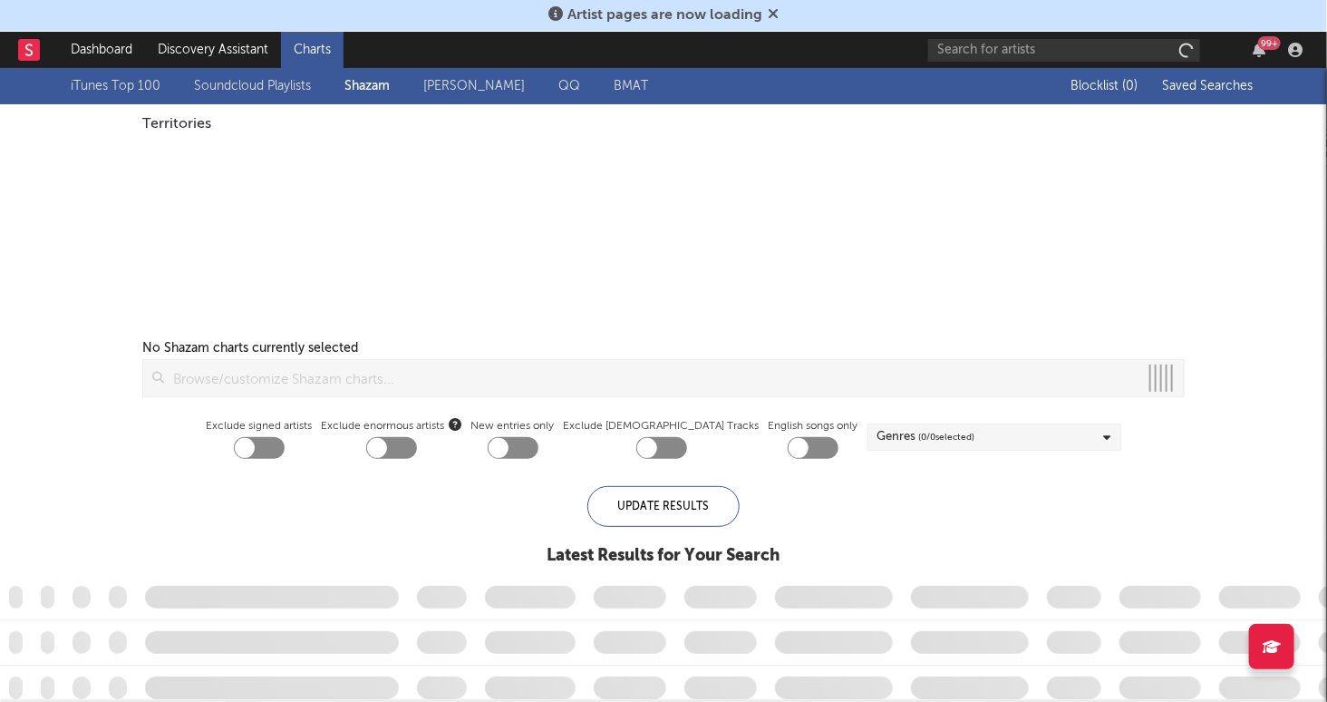
checkbox input "true"
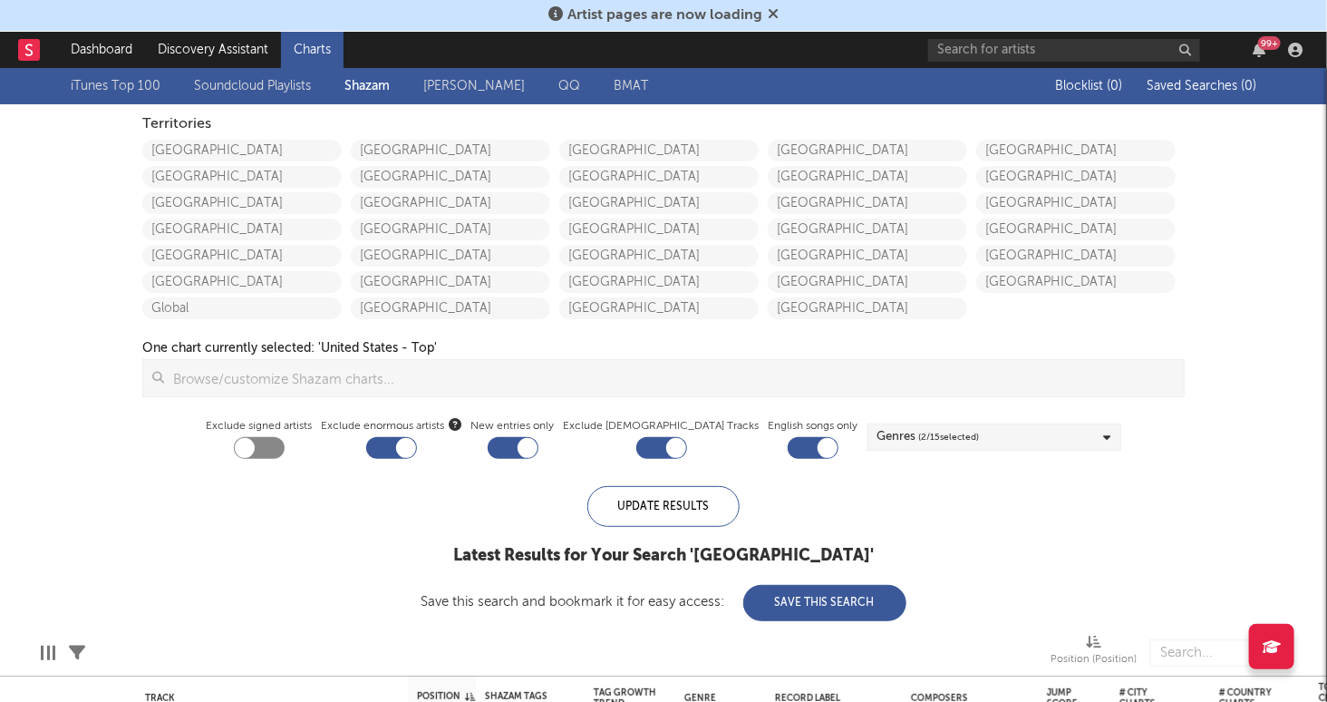
click at [504, 84] on link "Warner Chappell" at bounding box center [474, 86] width 102 height 22
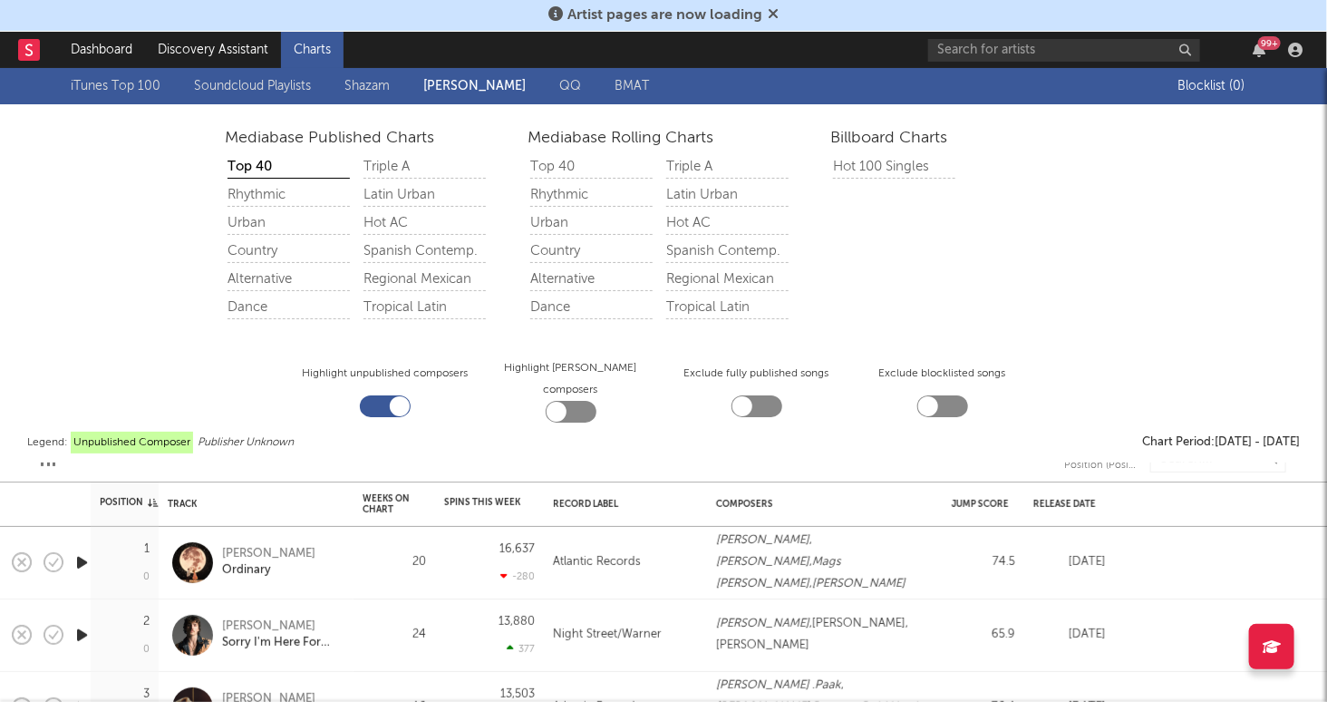
click at [570, 86] on link "QQ" at bounding box center [570, 86] width 22 height 22
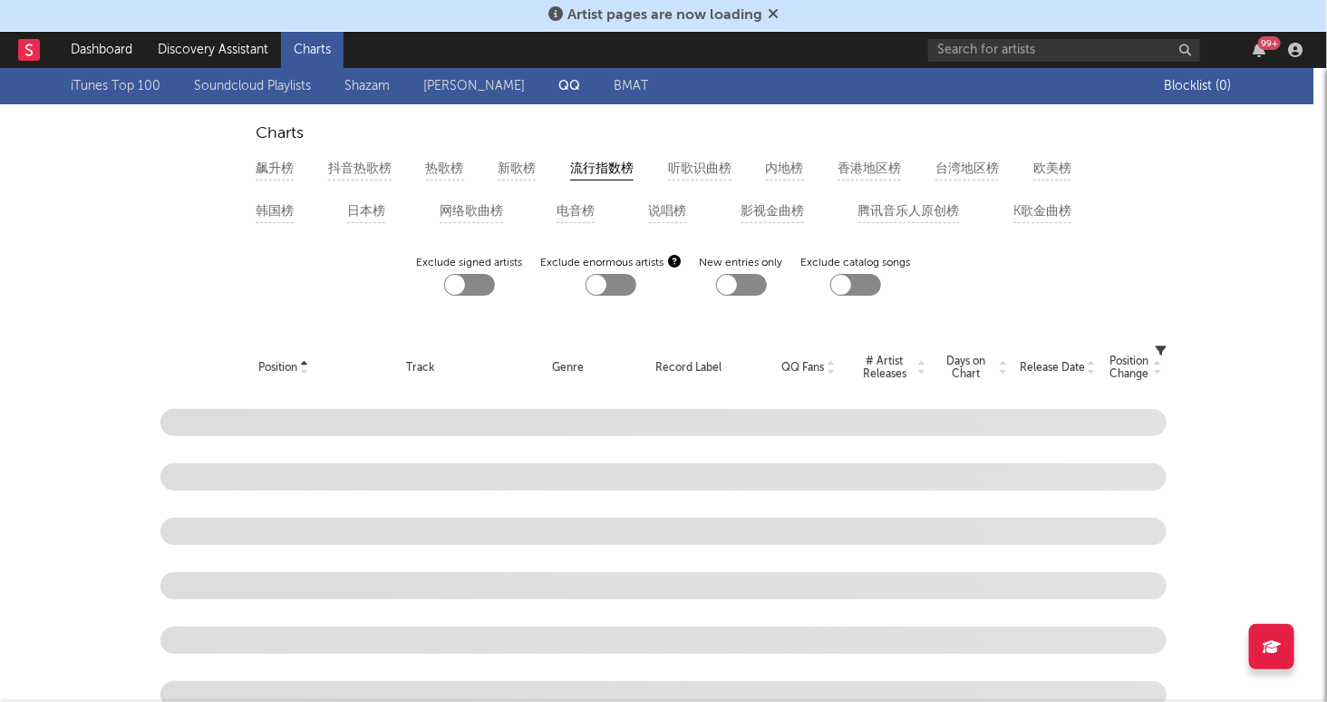
click at [627, 86] on link "BMAT" at bounding box center [631, 86] width 34 height 22
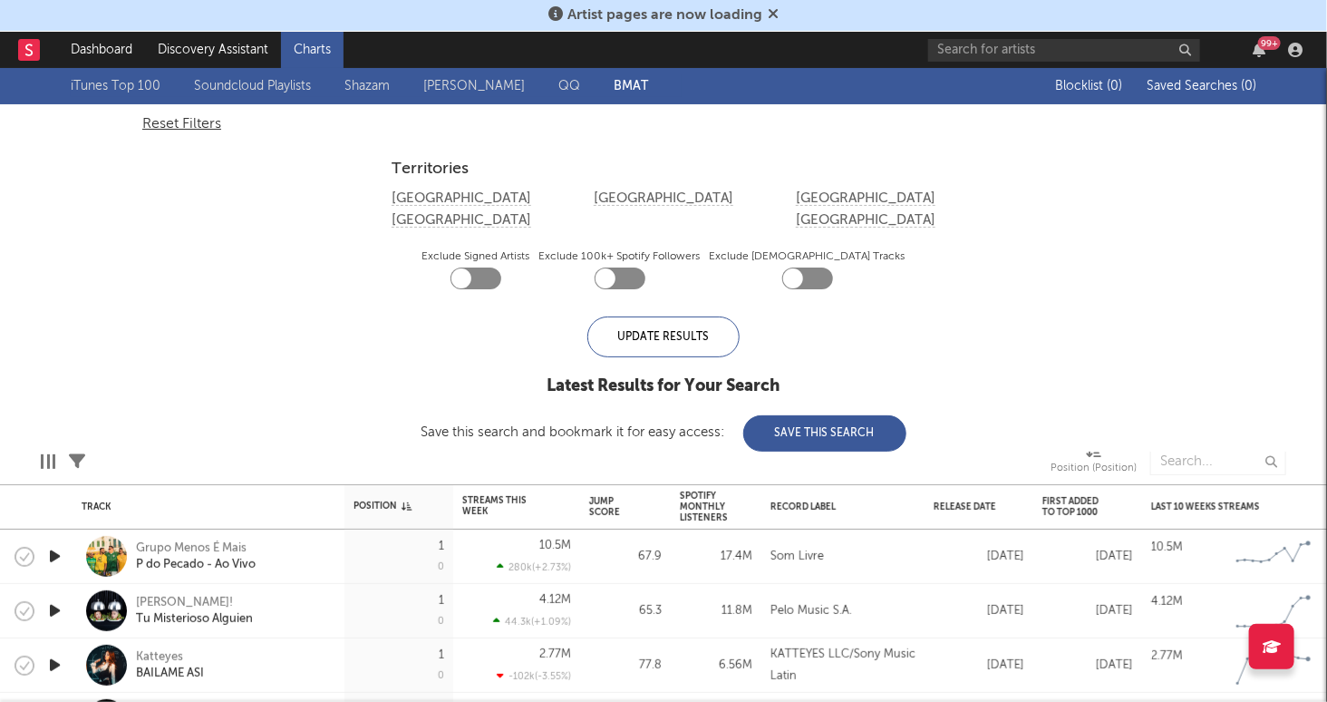
click at [562, 83] on link "QQ" at bounding box center [570, 86] width 22 height 22
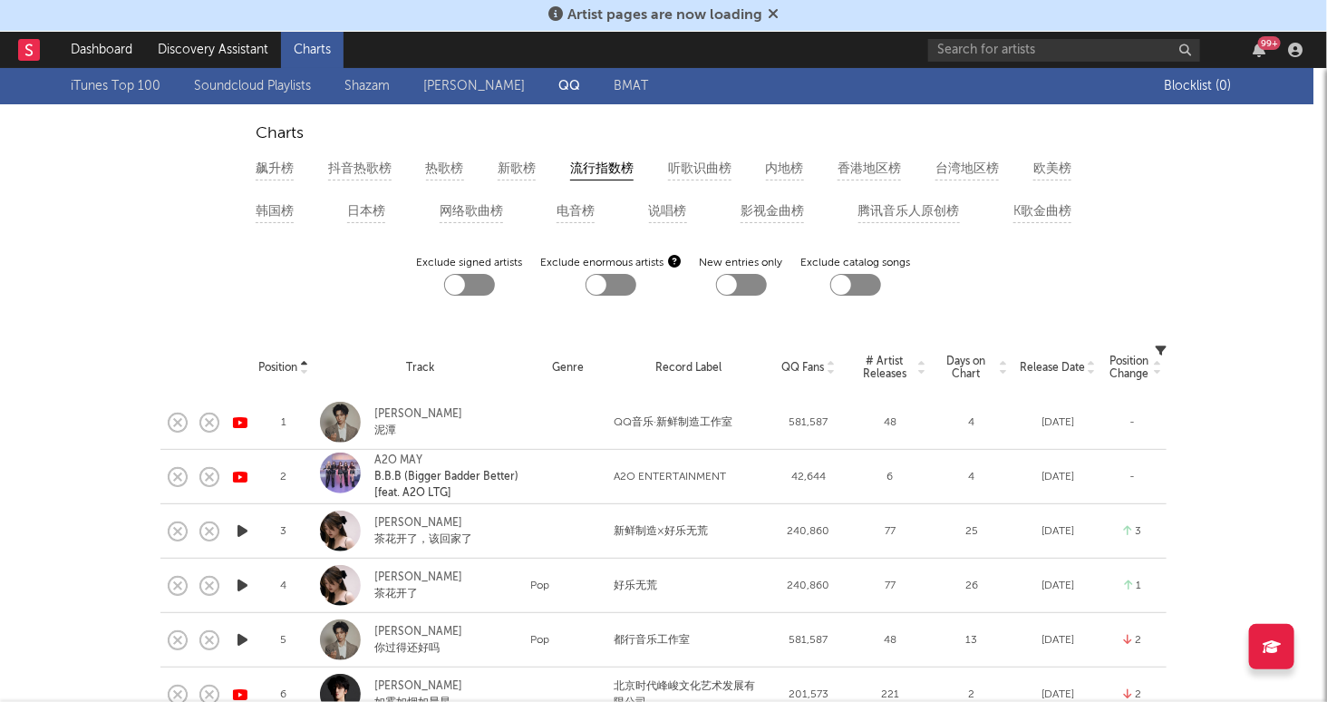
click at [629, 78] on link "BMAT" at bounding box center [631, 86] width 34 height 22
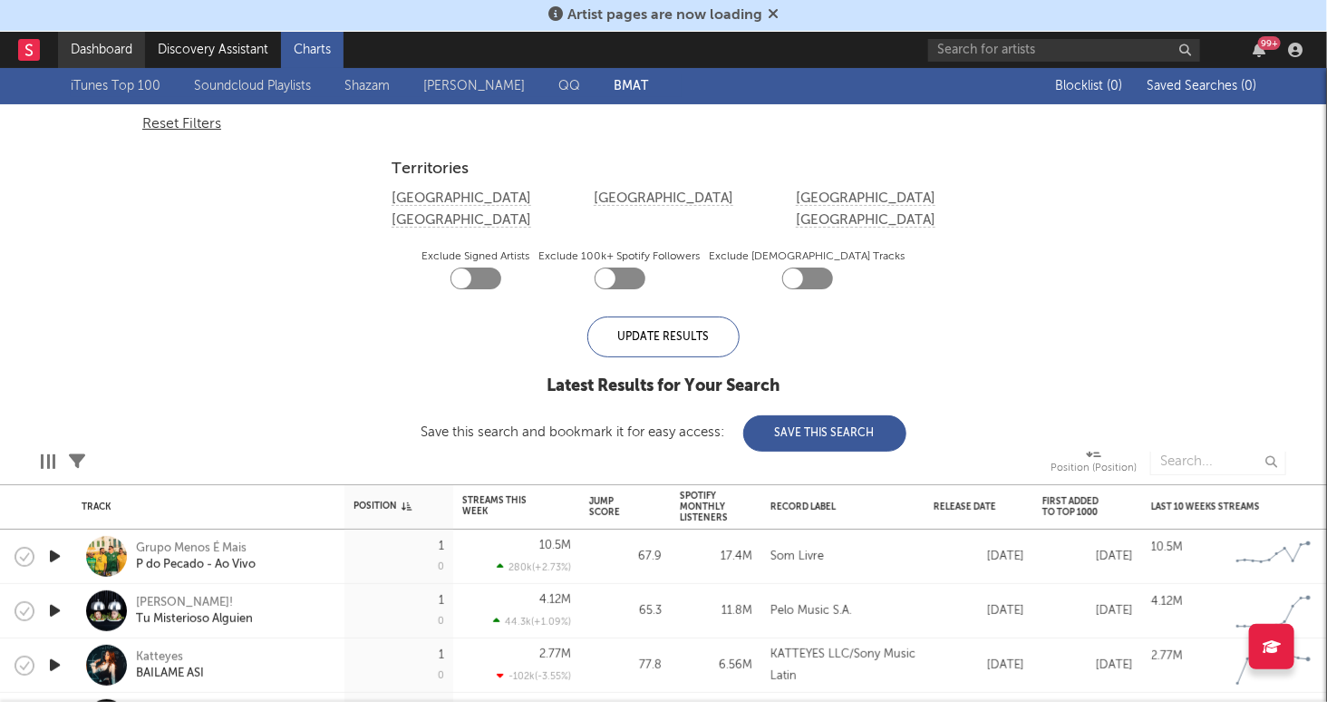
click at [103, 50] on link "Dashboard" at bounding box center [101, 50] width 87 height 36
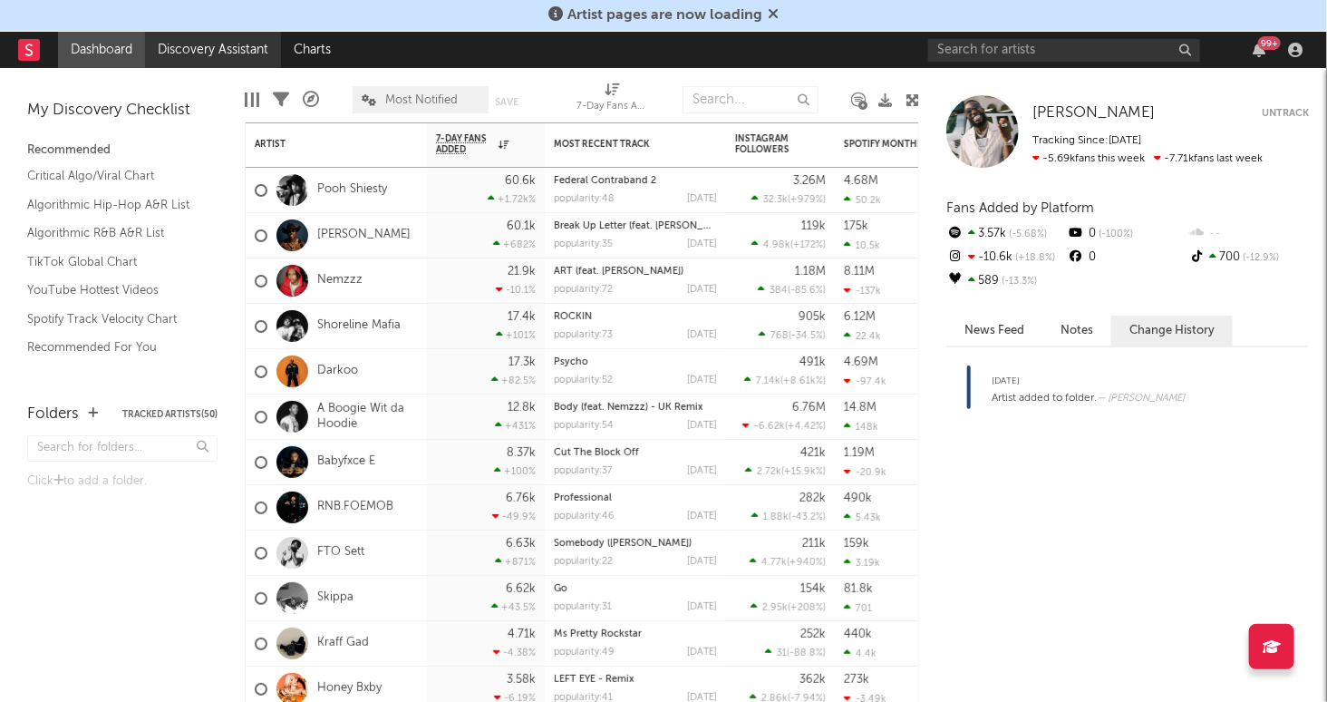
click at [243, 50] on link "Discovery Assistant" at bounding box center [213, 50] width 136 height 36
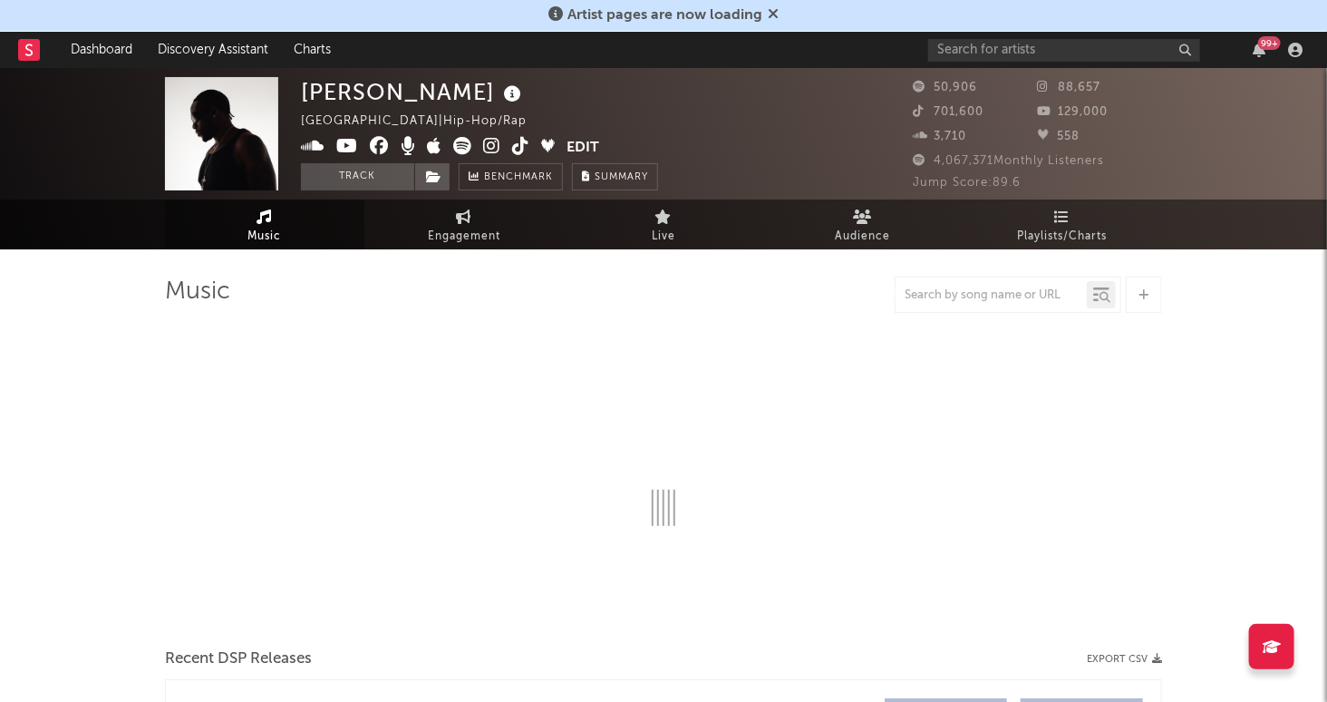
select select "6m"
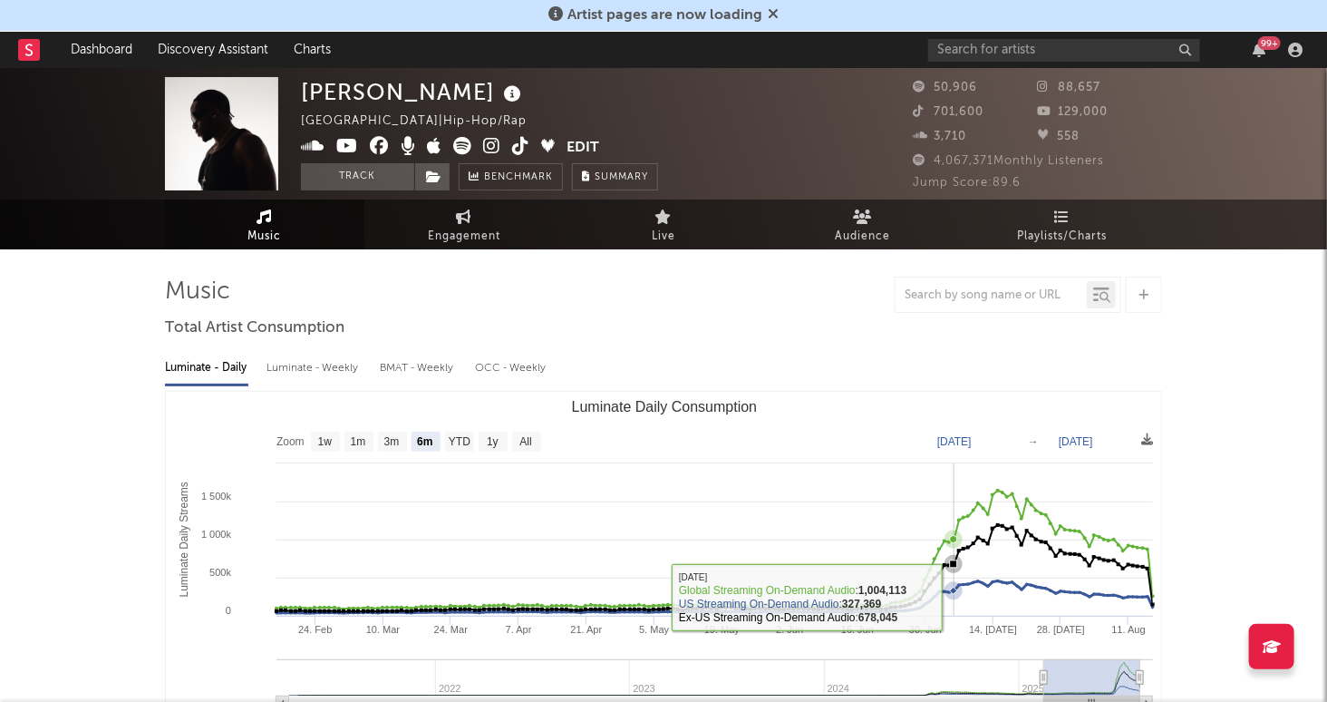
click at [974, 600] on rect "Luminate Daily Consumption" at bounding box center [664, 573] width 996 height 363
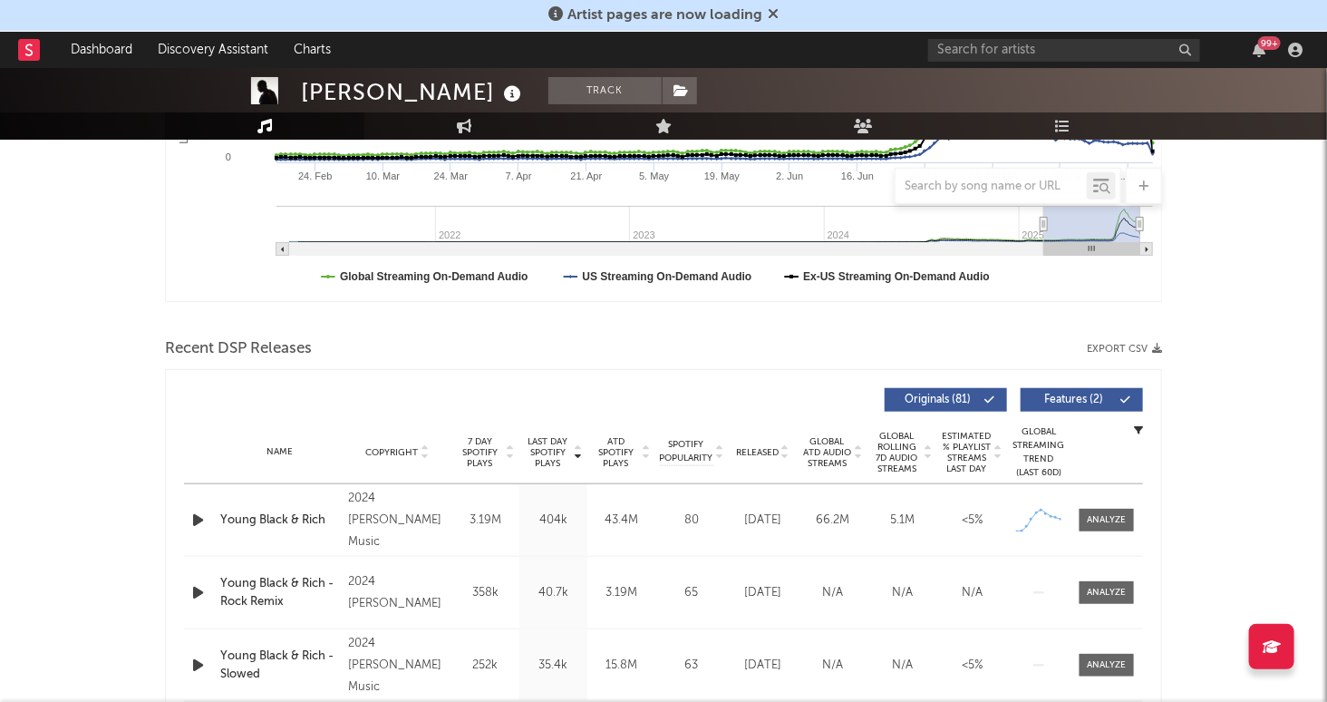
scroll to position [474, 0]
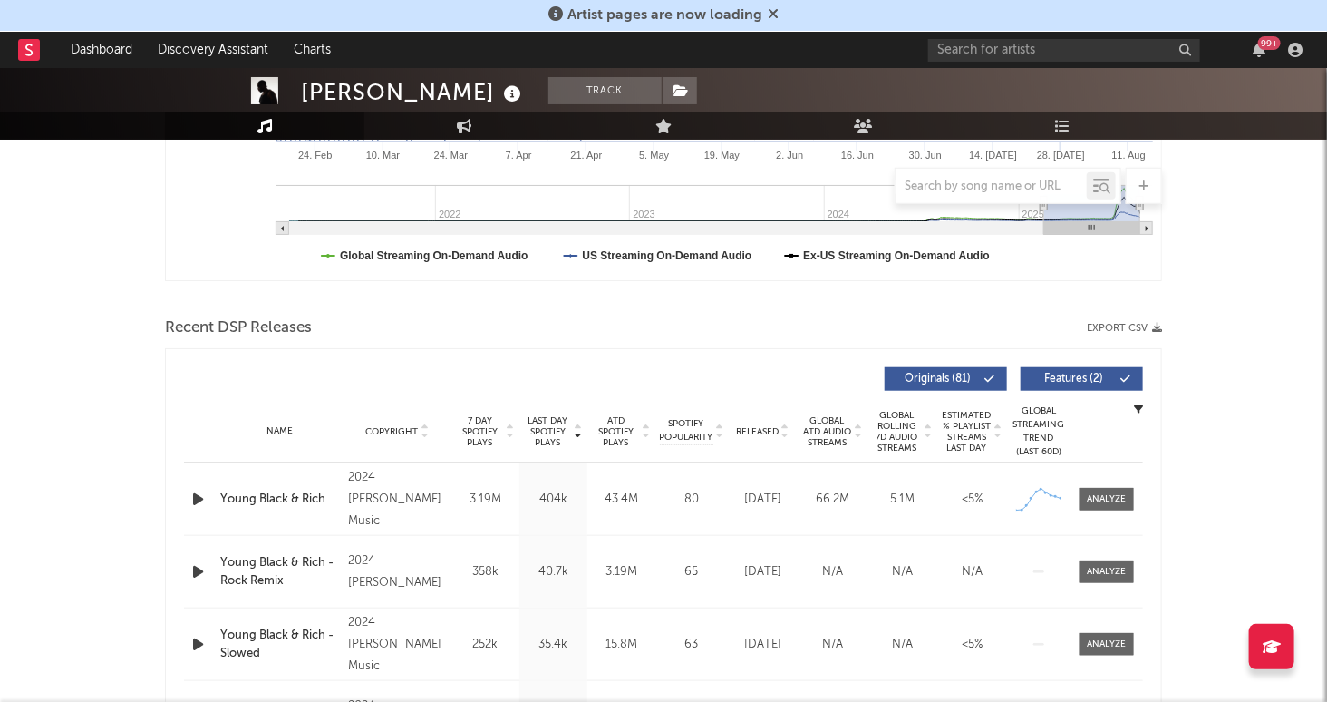
click at [198, 497] on icon "button" at bounding box center [198, 499] width 19 height 23
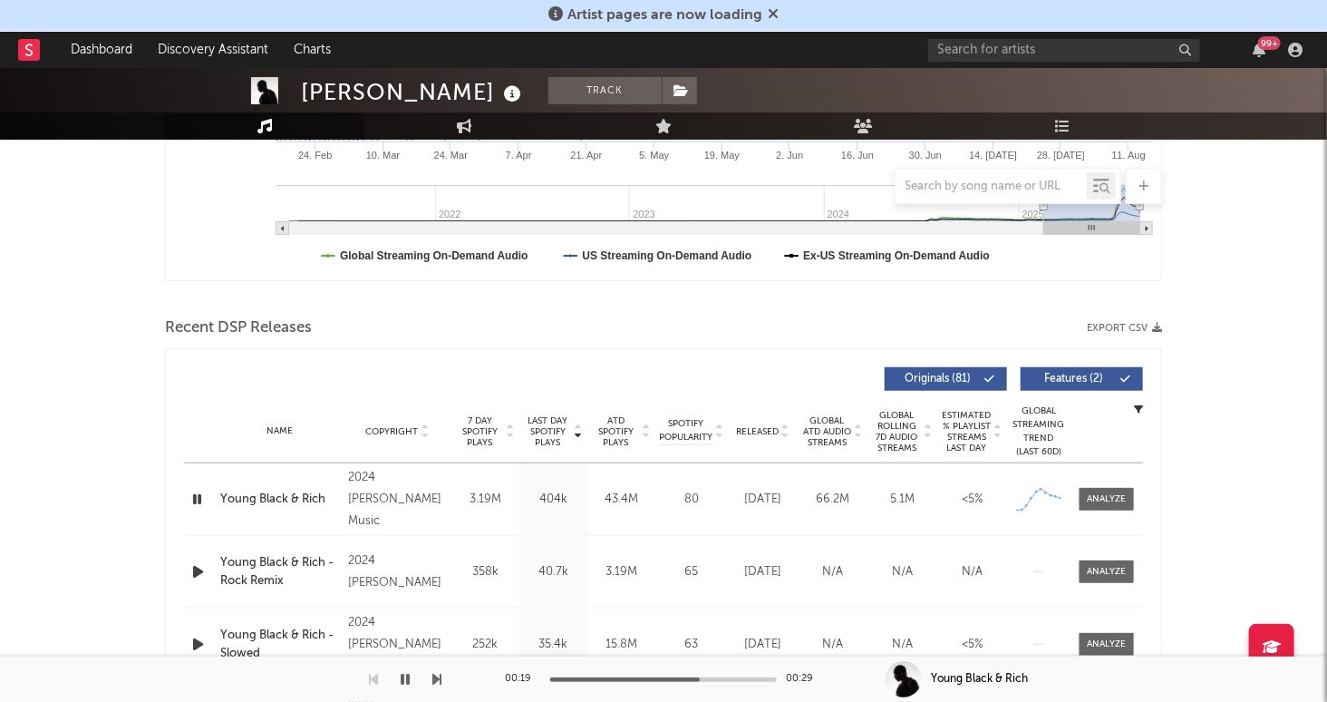
click at [197, 496] on icon "button" at bounding box center [197, 499] width 17 height 23
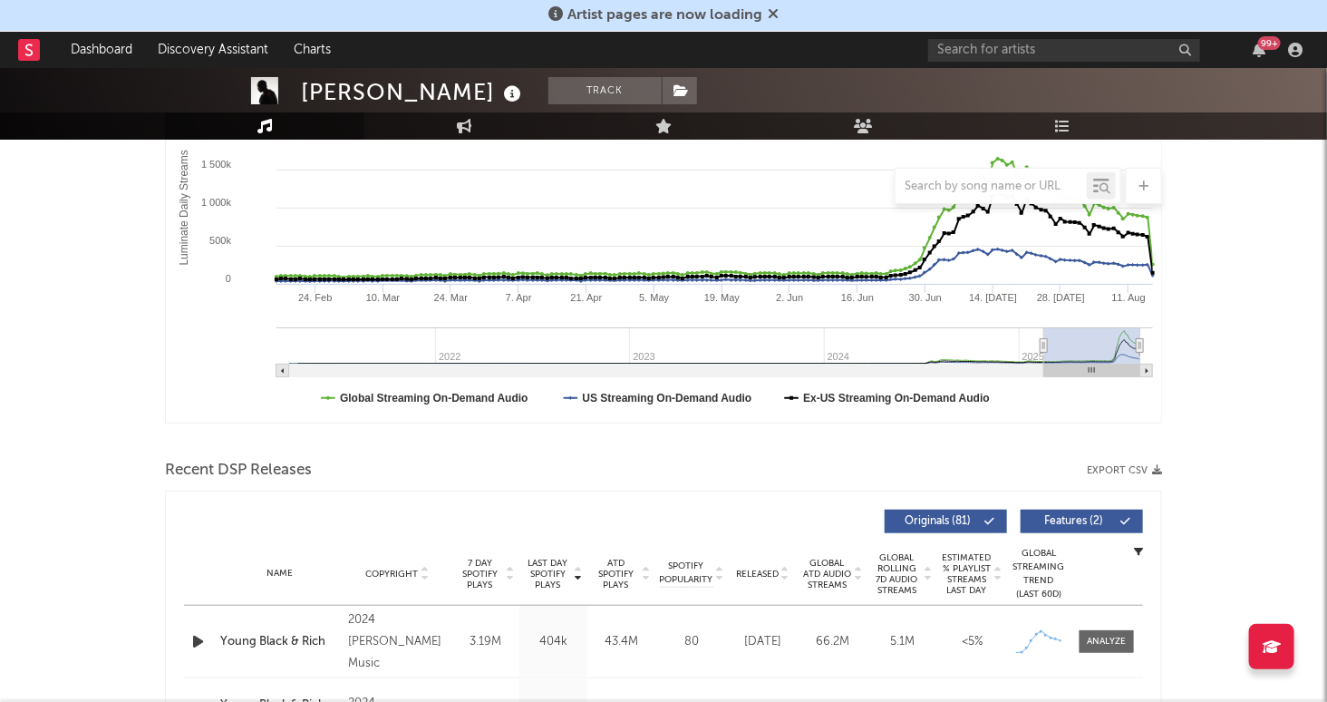
scroll to position [0, 0]
